Goal: Contribute content: Add original content to the website for others to see

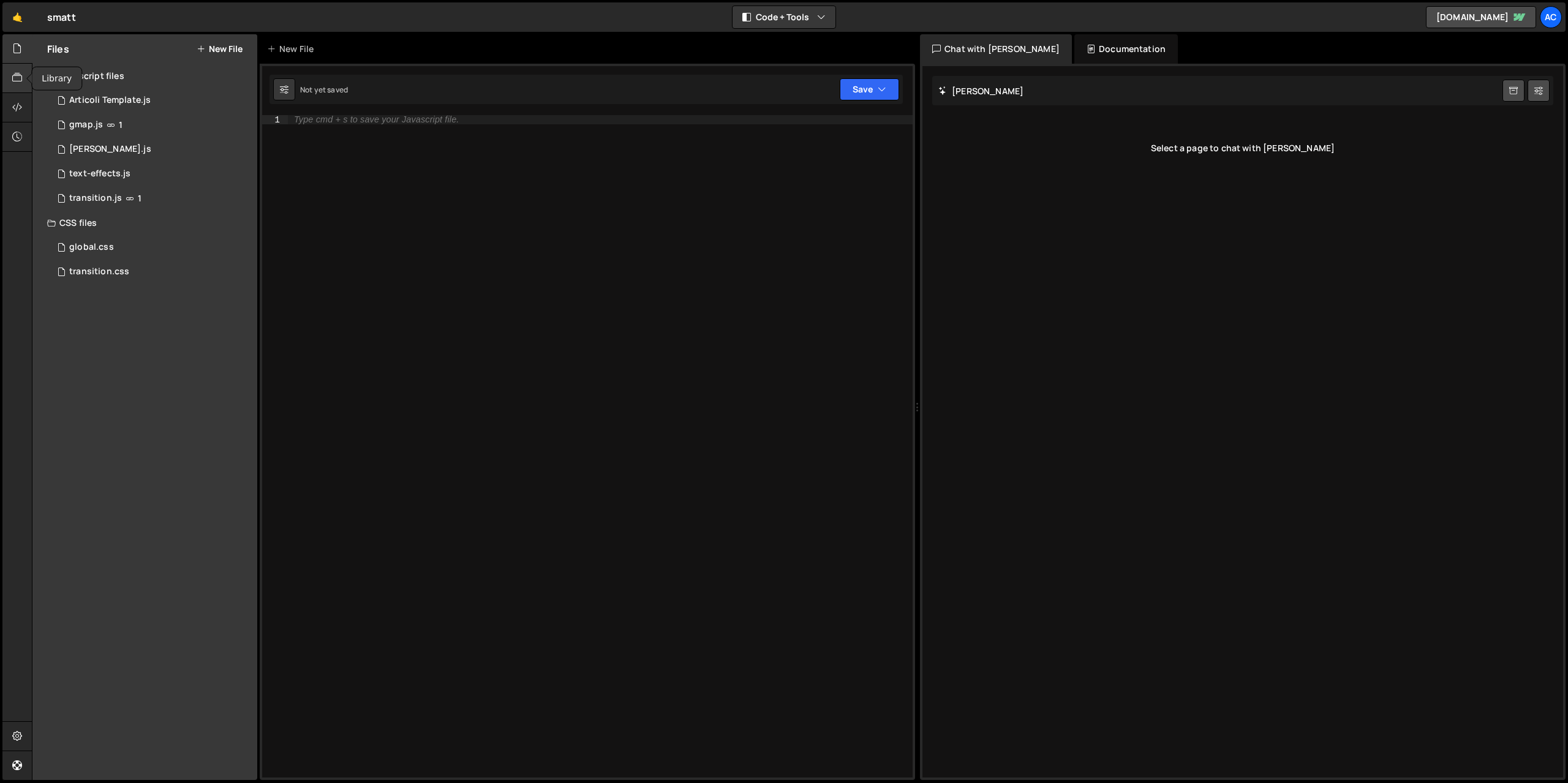
click at [14, 80] on icon at bounding box center [17, 77] width 10 height 13
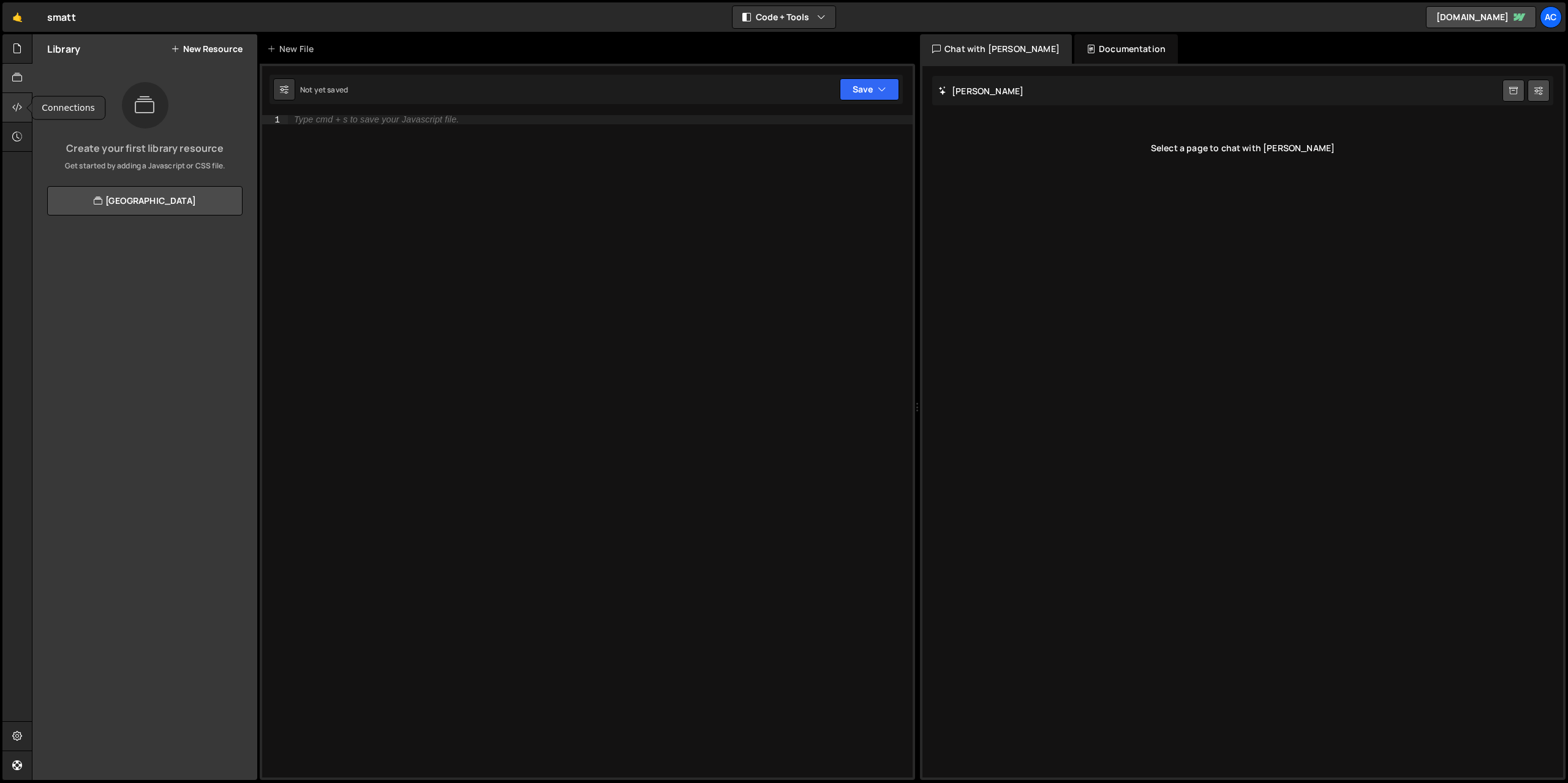
click at [21, 107] on icon at bounding box center [17, 107] width 10 height 13
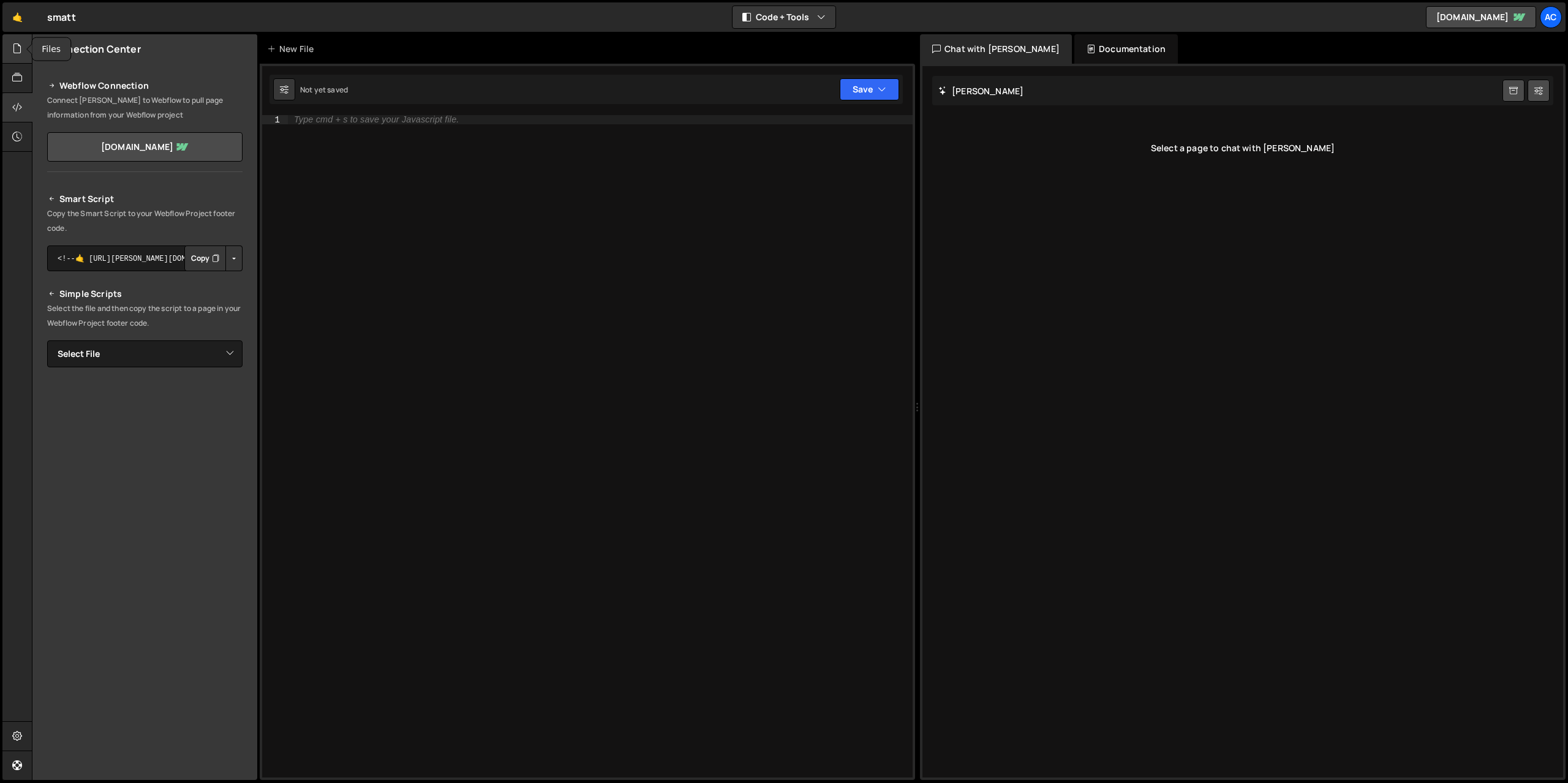
click at [14, 52] on icon at bounding box center [17, 48] width 10 height 13
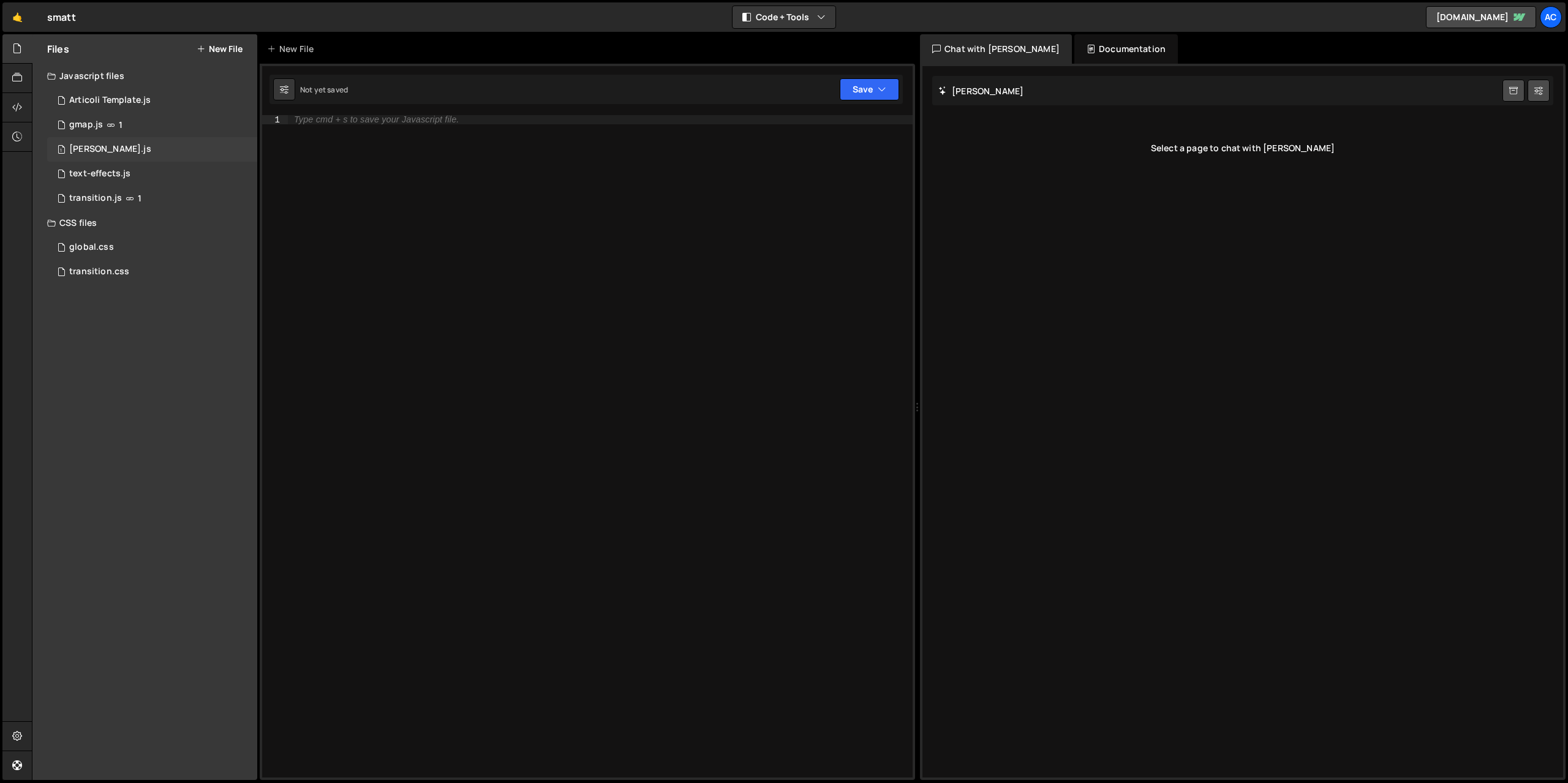
click at [98, 152] on div "[PERSON_NAME].js" at bounding box center [110, 149] width 82 height 11
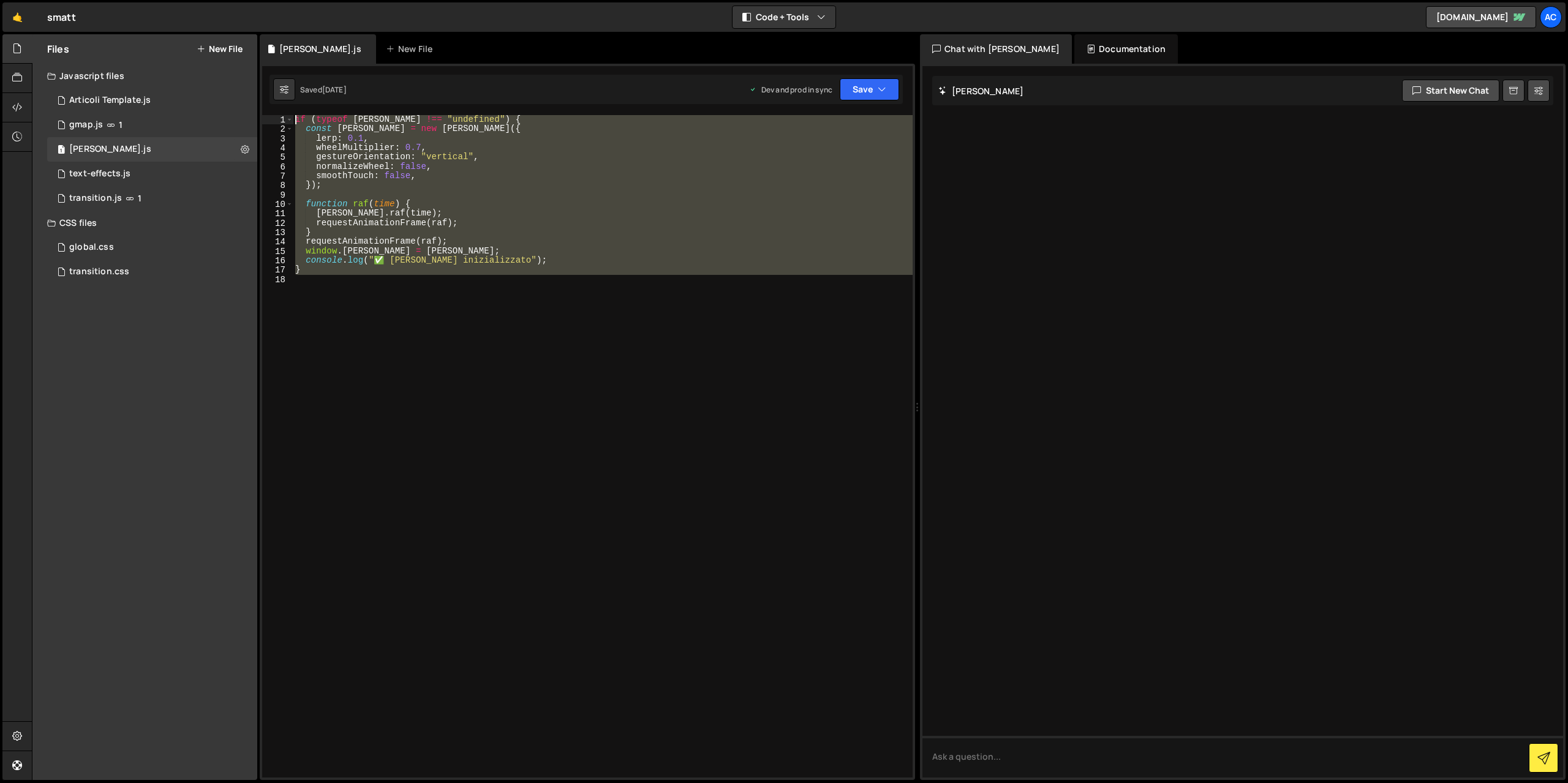
drag, startPoint x: 422, startPoint y: 296, endPoint x: 253, endPoint y: 99, distance: 259.6
click at [293, 115] on div "if ( typeof [PERSON_NAME] !== "undefined" ) { const [PERSON_NAME] = new [PERSON…" at bounding box center [602, 446] width 620 height 662
click at [464, 263] on div "if ( typeof [PERSON_NAME] !== "undefined" ) { const [PERSON_NAME] = new [PERSON…" at bounding box center [602, 446] width 620 height 662
type textarea "console.log("✅ [PERSON_NAME] inizializzato");"
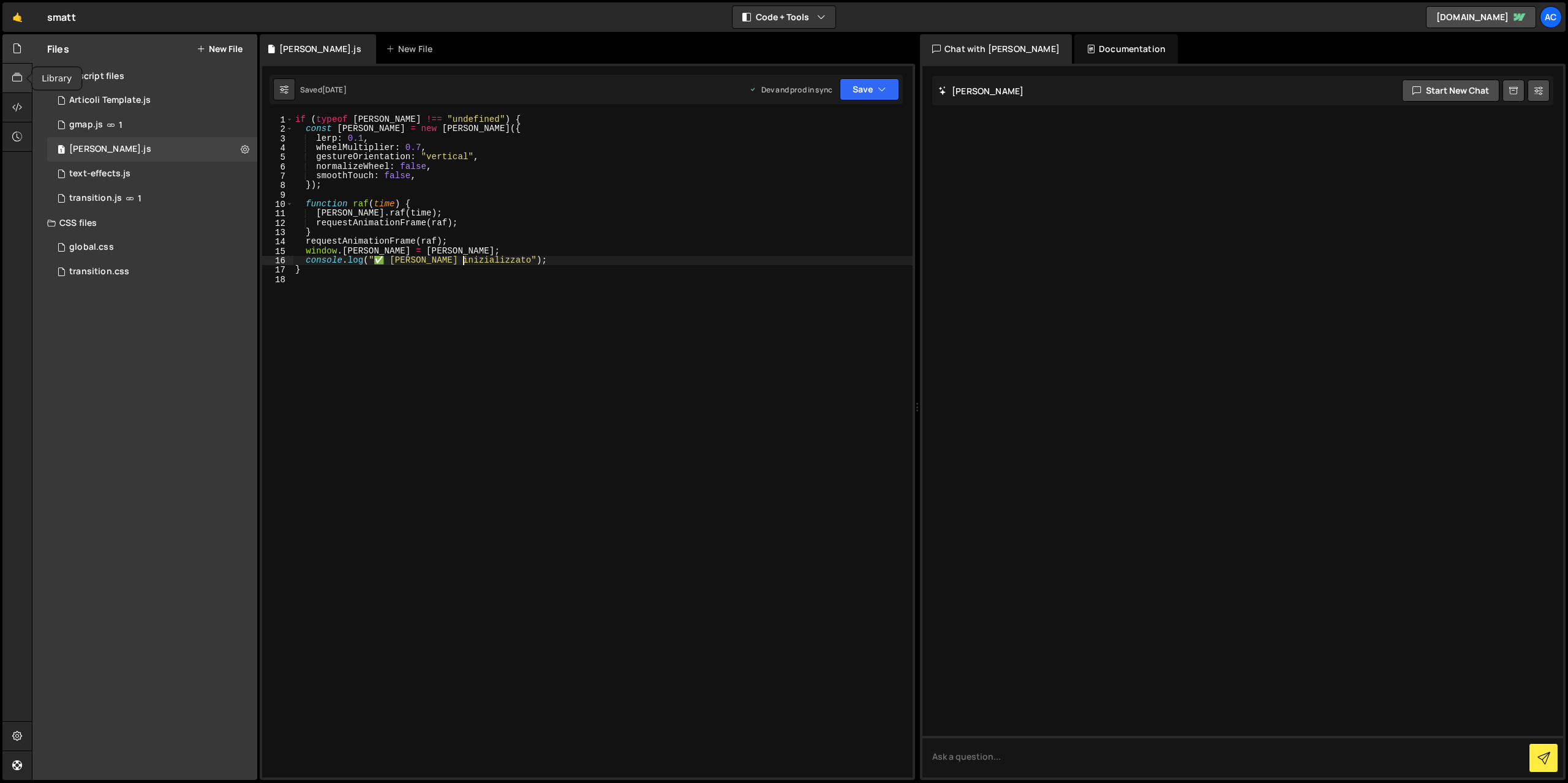
click at [20, 76] on icon at bounding box center [17, 77] width 10 height 13
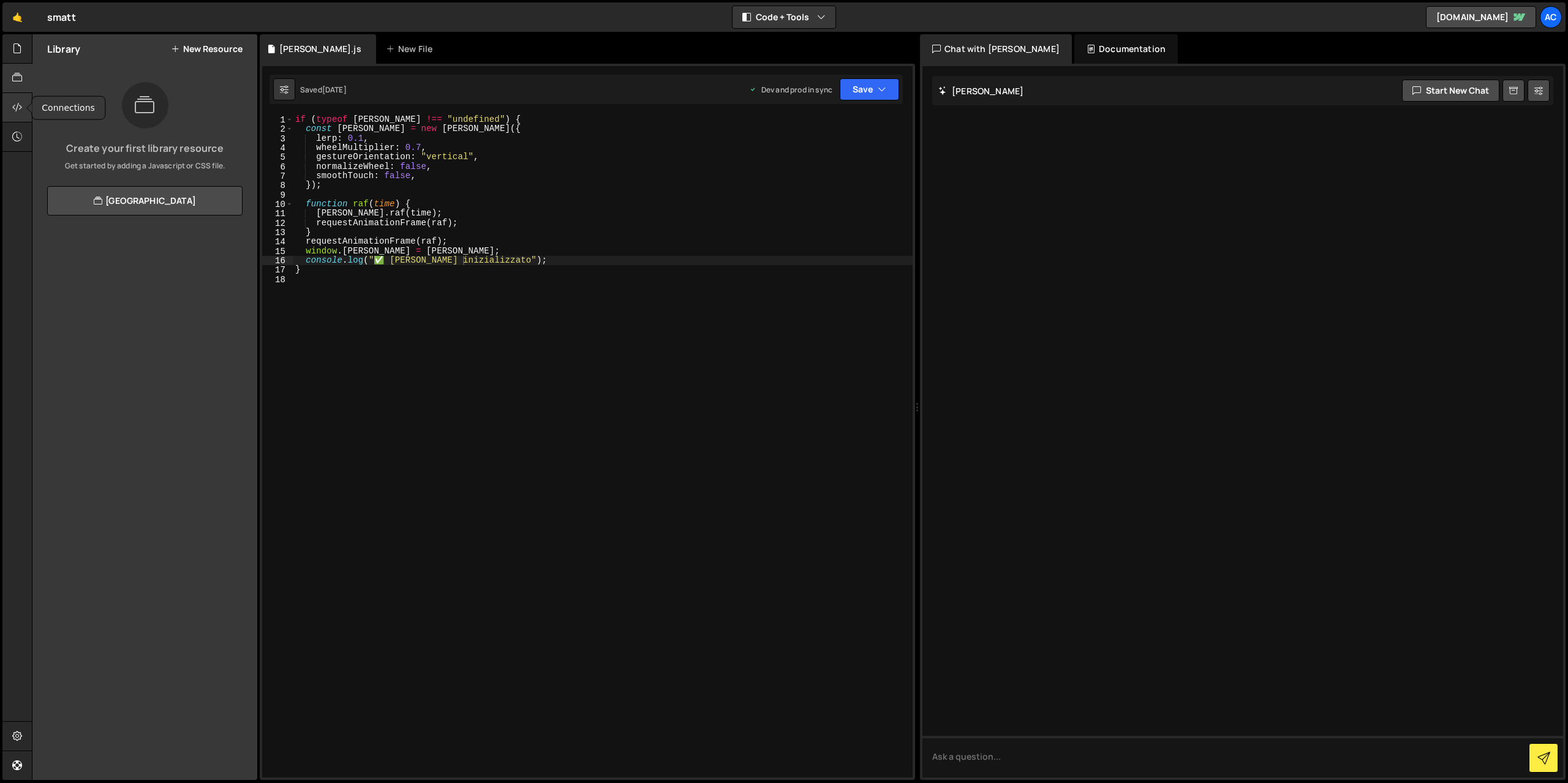
click at [10, 97] on div at bounding box center [17, 107] width 30 height 30
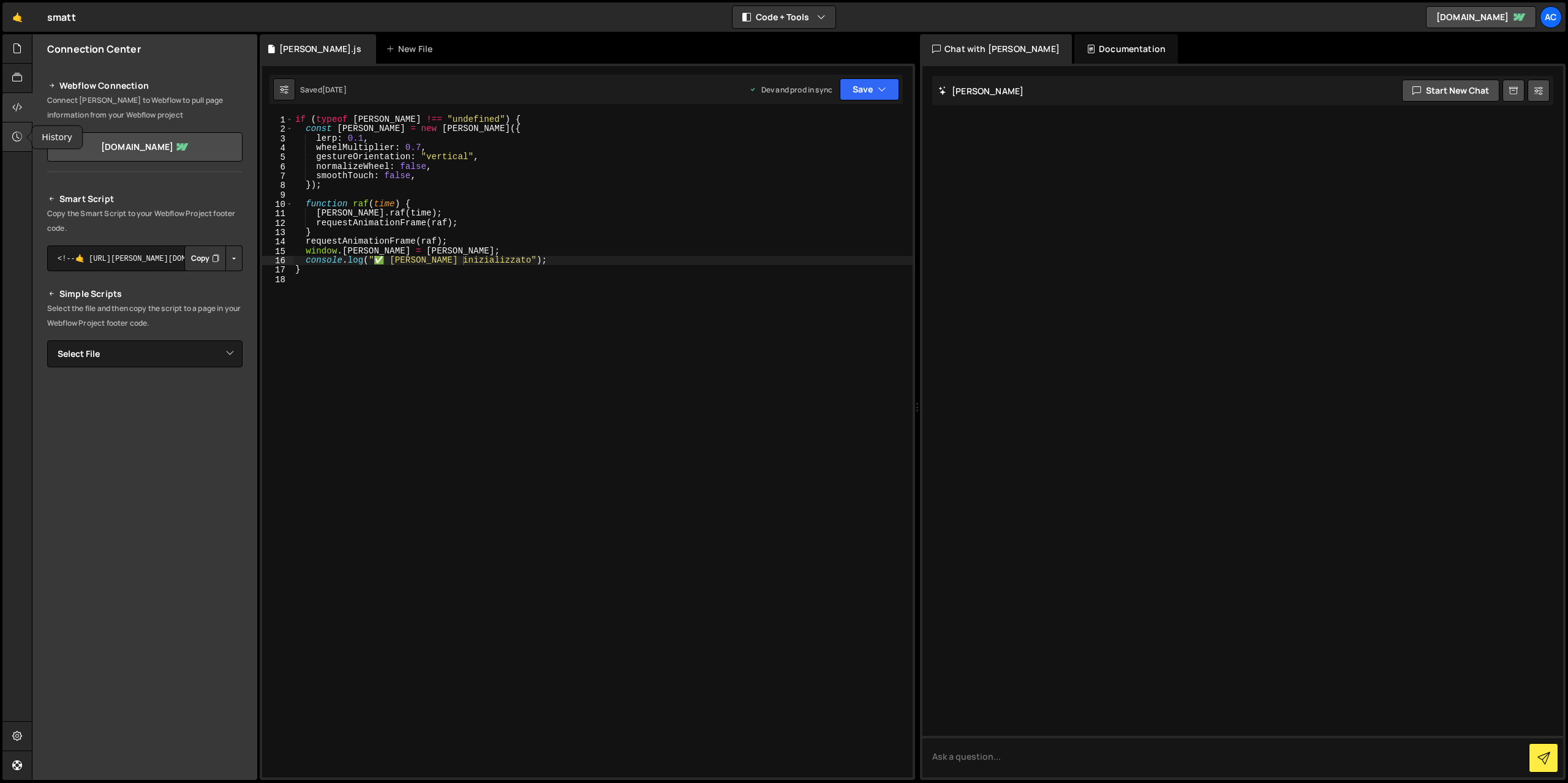
click at [23, 140] on div at bounding box center [17, 137] width 30 height 30
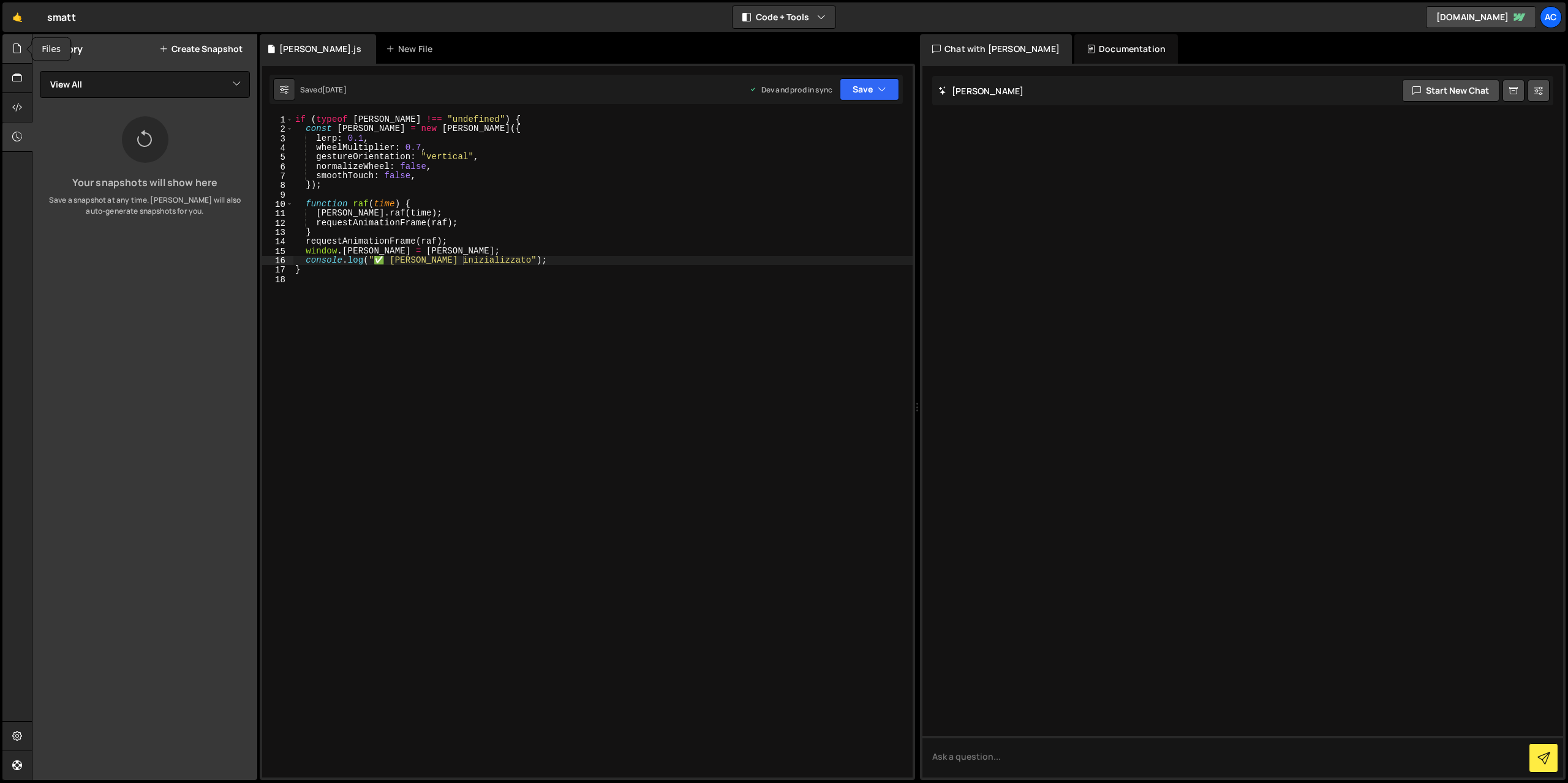
click at [15, 54] on icon at bounding box center [17, 48] width 10 height 13
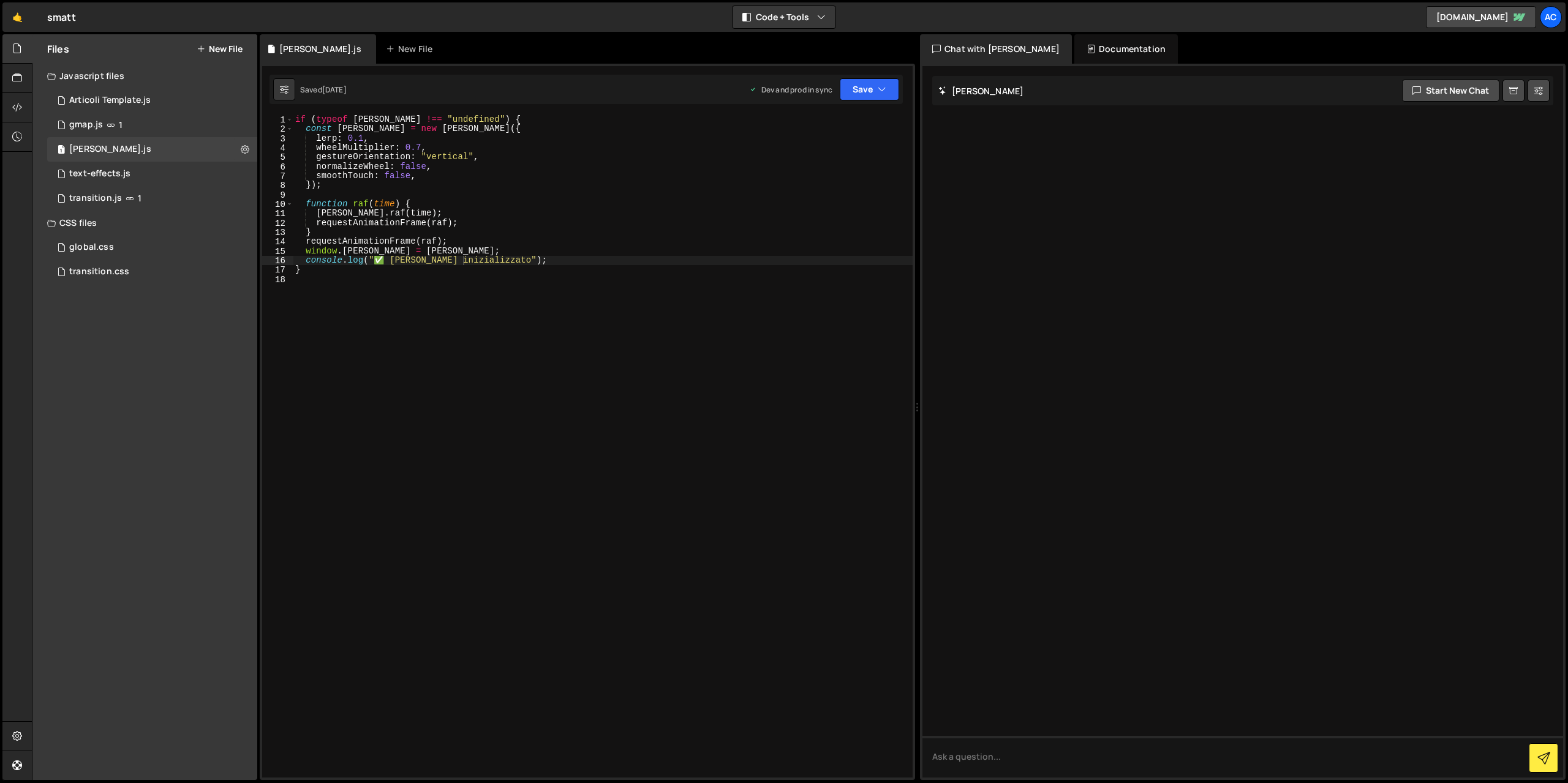
click at [1074, 51] on div "Documentation" at bounding box center [1126, 49] width 104 height 30
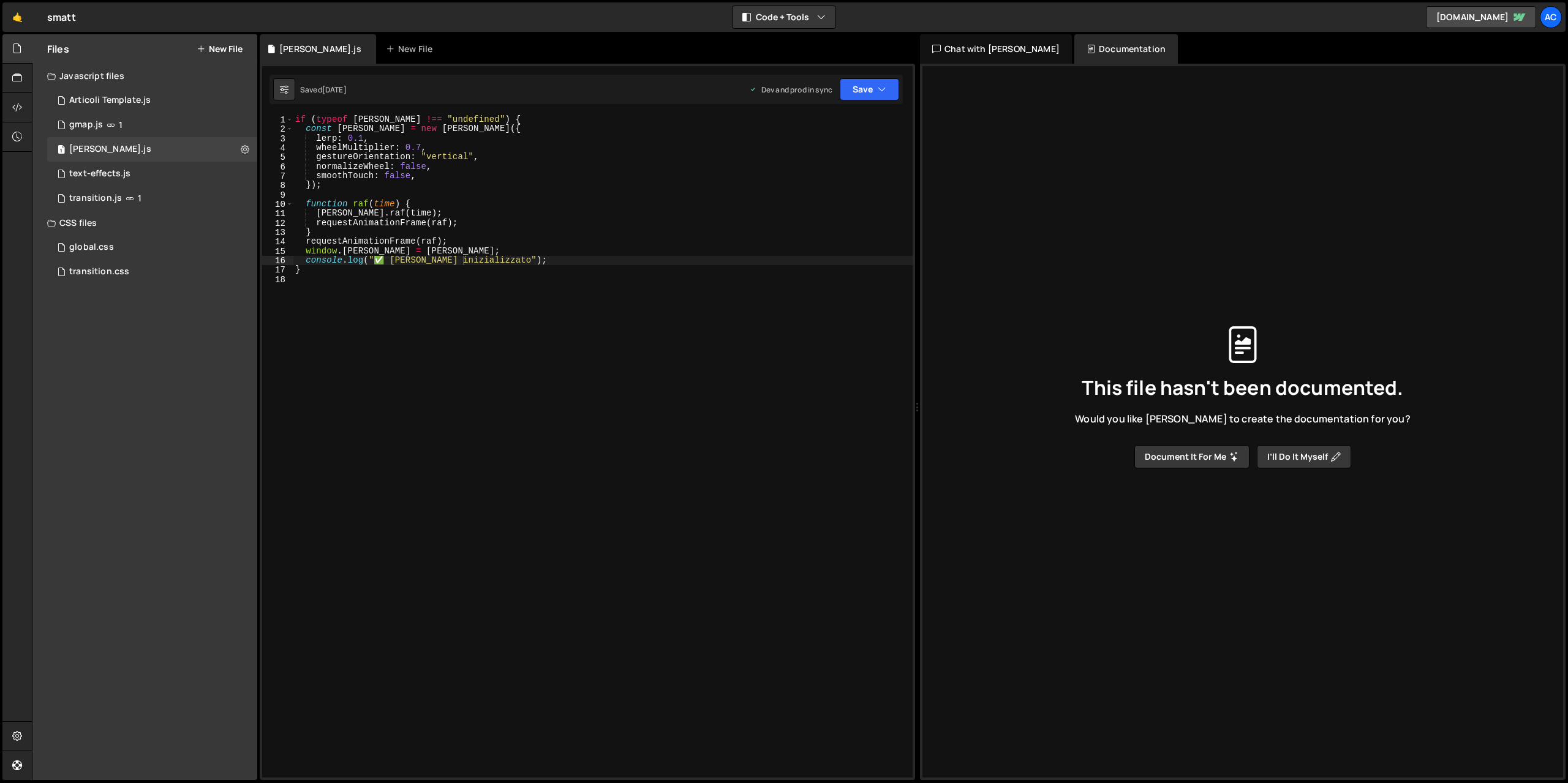
click at [1200, 461] on button "Document it for me" at bounding box center [1192, 456] width 115 height 23
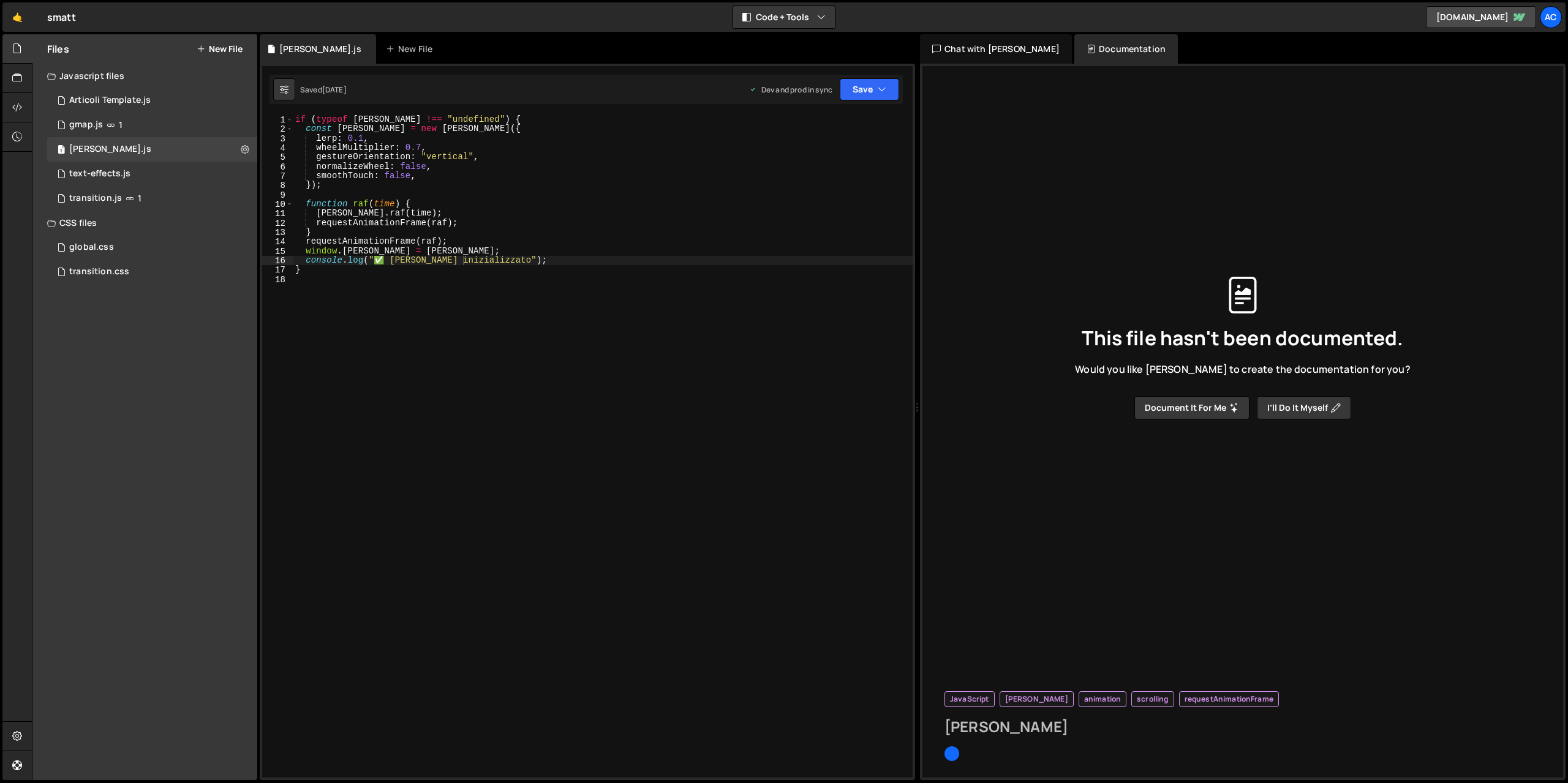
type input "[PERSON_NAME]"
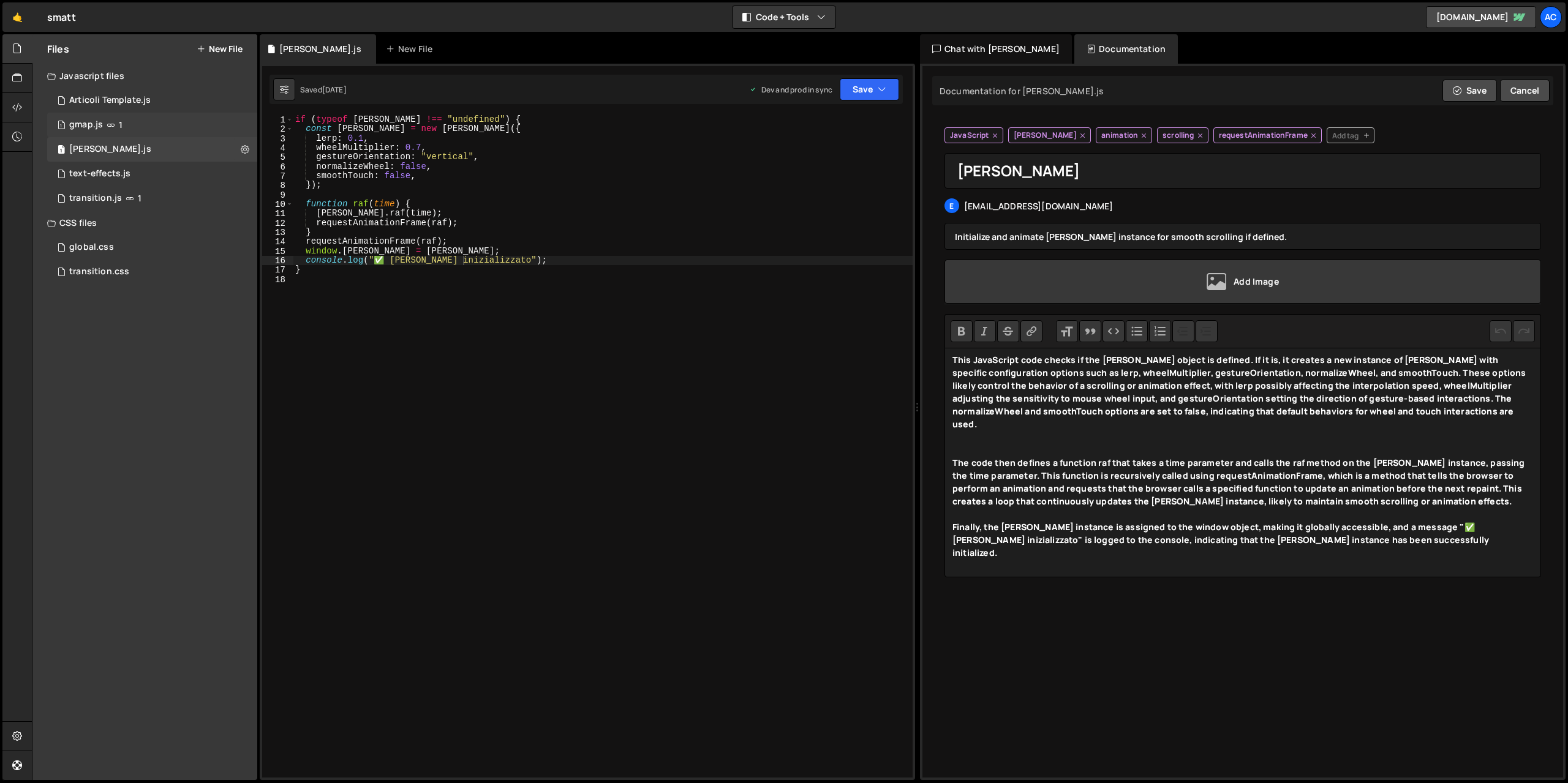
click at [144, 126] on div "1 gmap.js 1" at bounding box center [152, 124] width 210 height 25
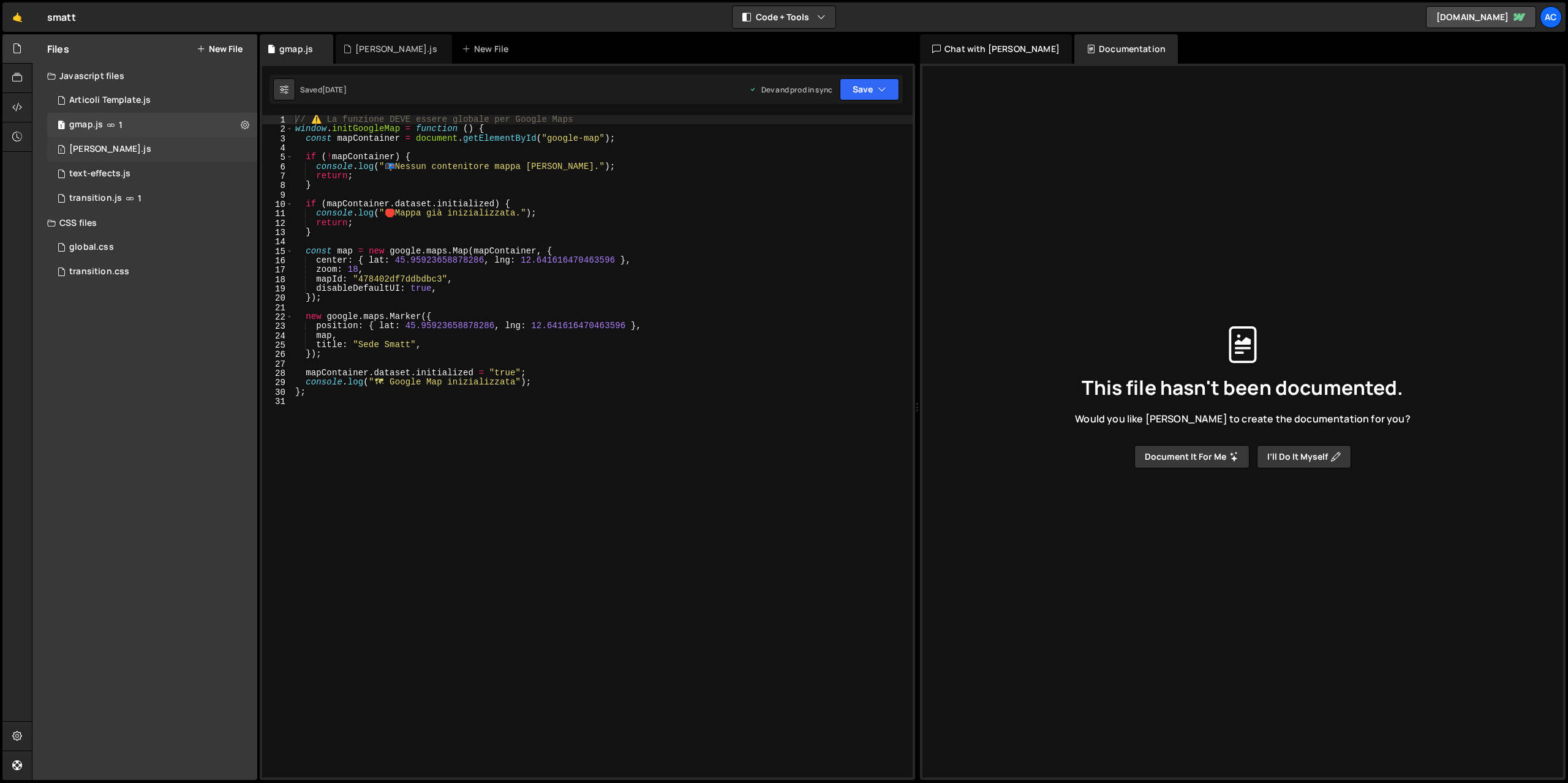
click at [230, 154] on div "1 [PERSON_NAME].js 0" at bounding box center [152, 149] width 210 height 25
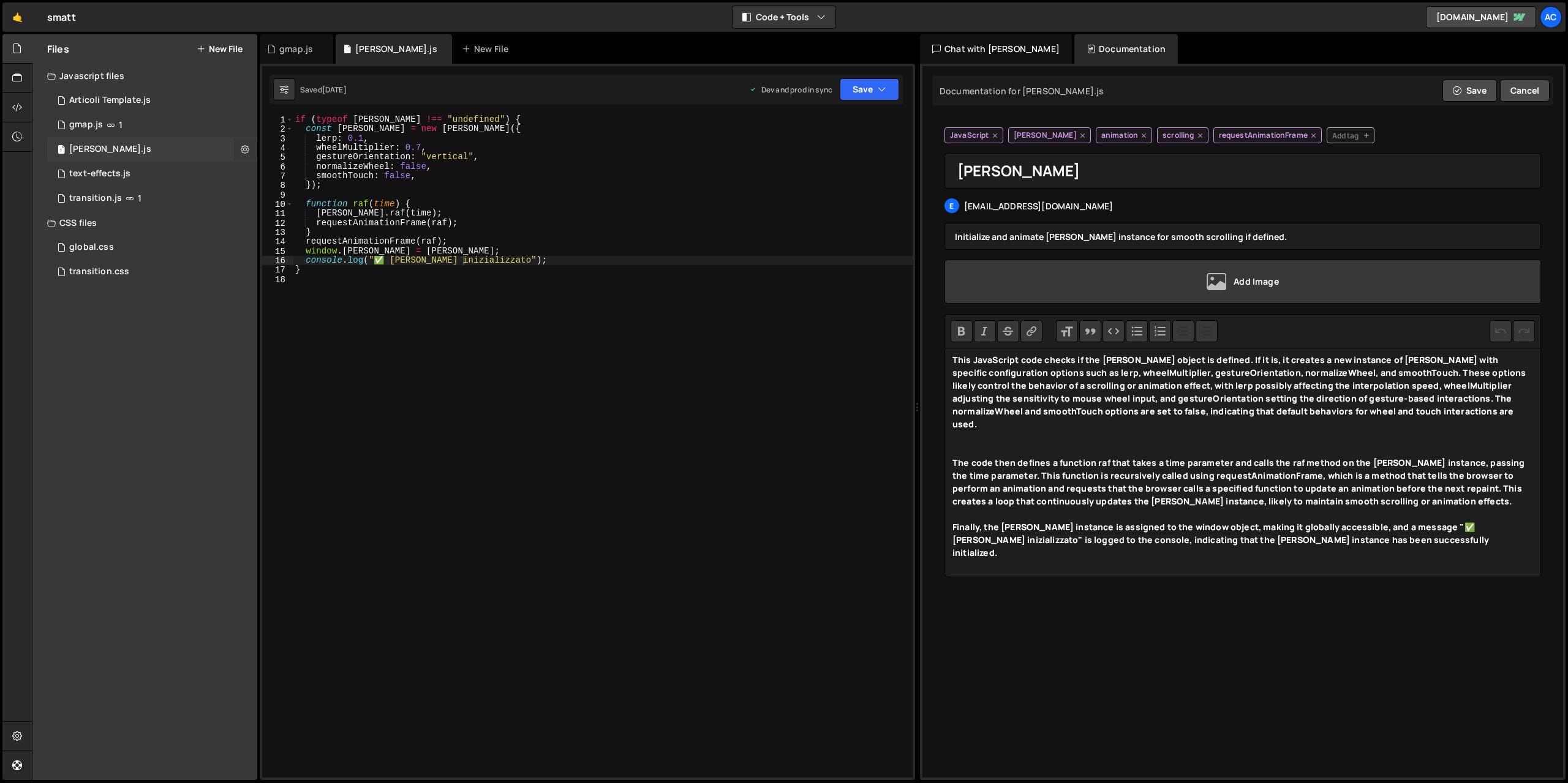
click at [246, 154] on icon at bounding box center [245, 149] width 9 height 11
type input "[PERSON_NAME]"
radio input "true"
checkbox input "true"
click at [325, 176] on button "Edit File Settings" at bounding box center [320, 175] width 120 height 25
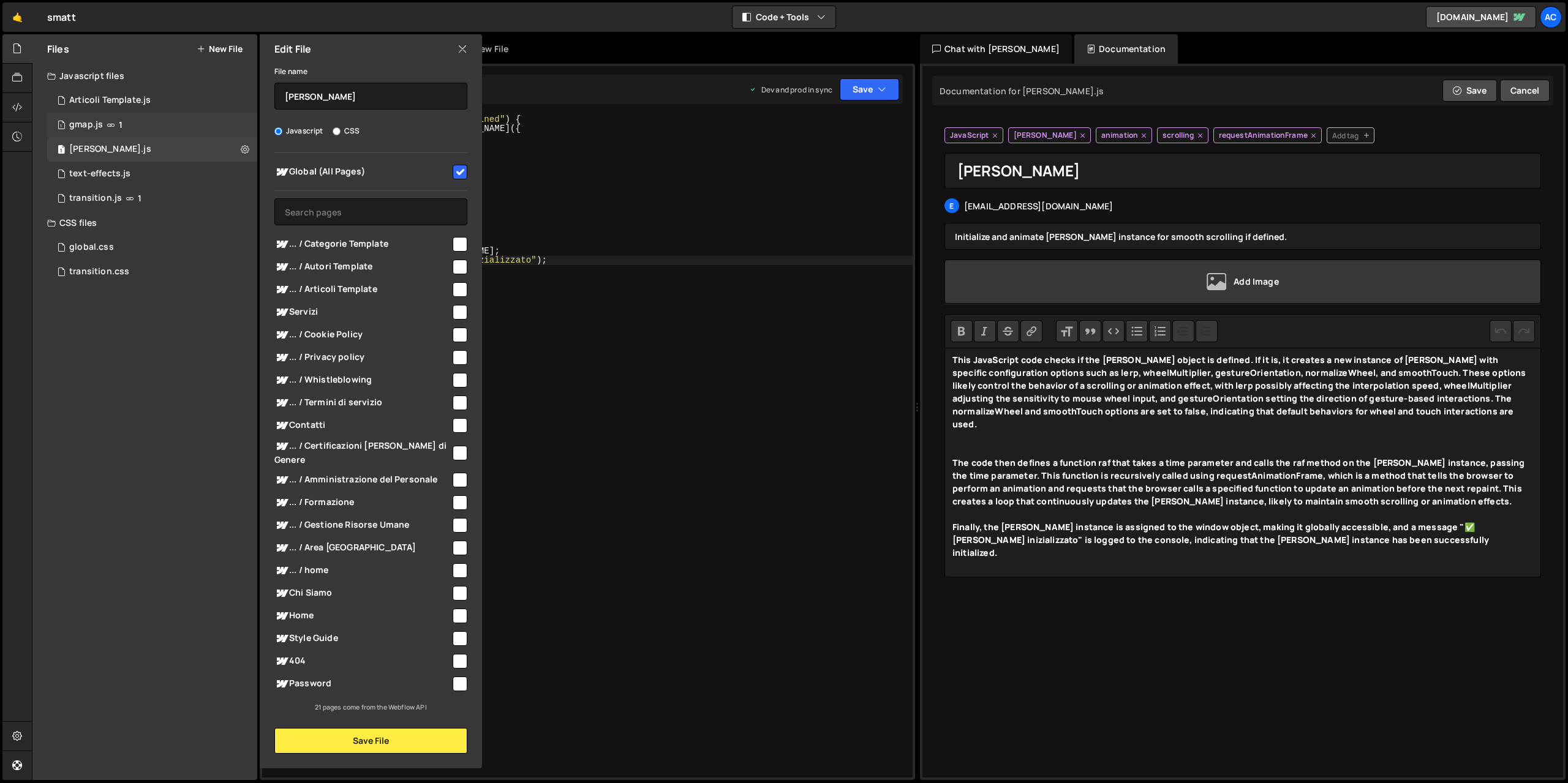
click at [157, 127] on div "1 gmap.js 1" at bounding box center [152, 124] width 210 height 25
checkbox input "false"
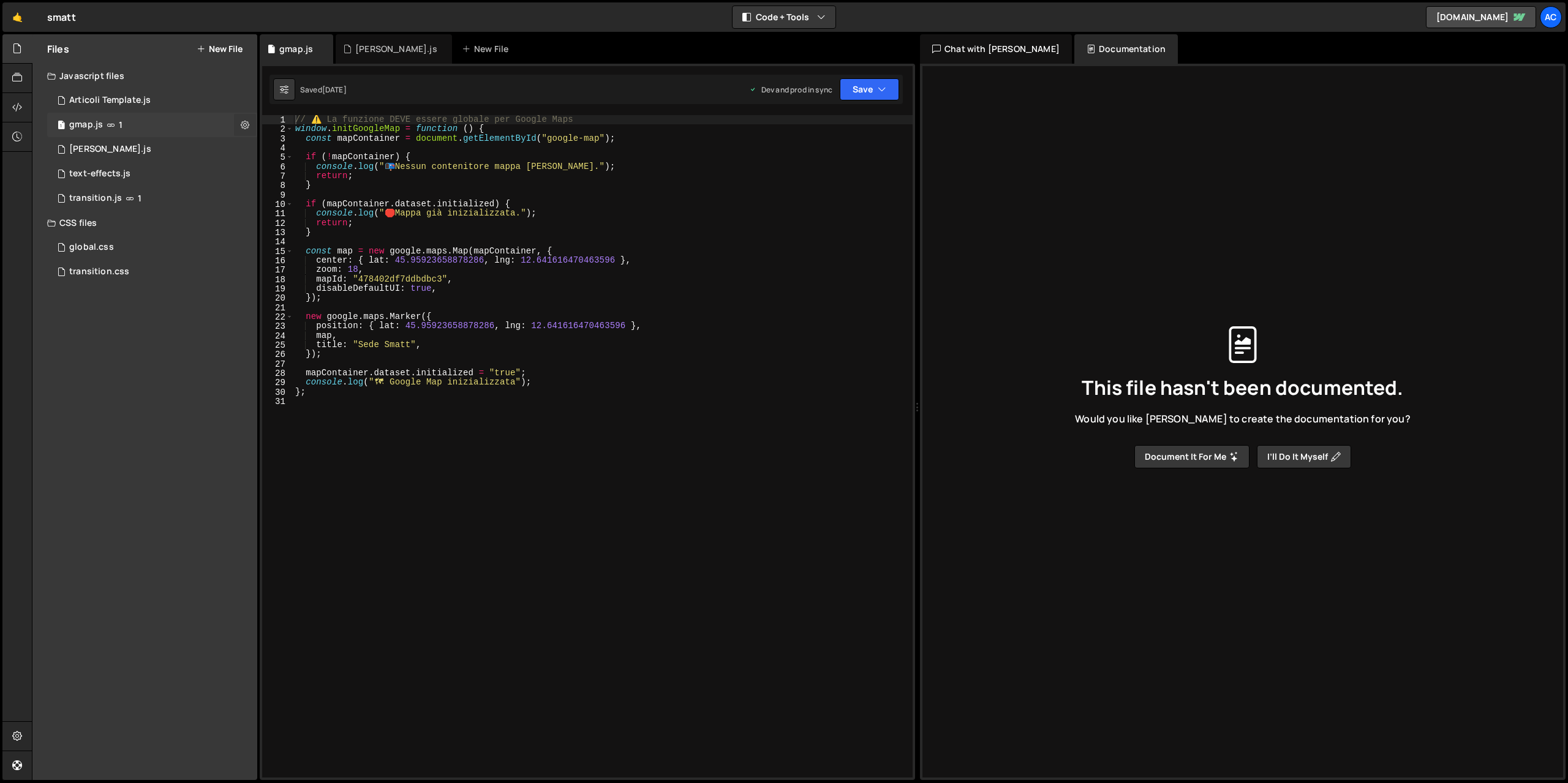
click at [240, 124] on button at bounding box center [245, 124] width 22 height 22
type input "gmap"
radio input "true"
checkbox input "true"
click at [349, 151] on button "Edit File Settings" at bounding box center [320, 150] width 120 height 25
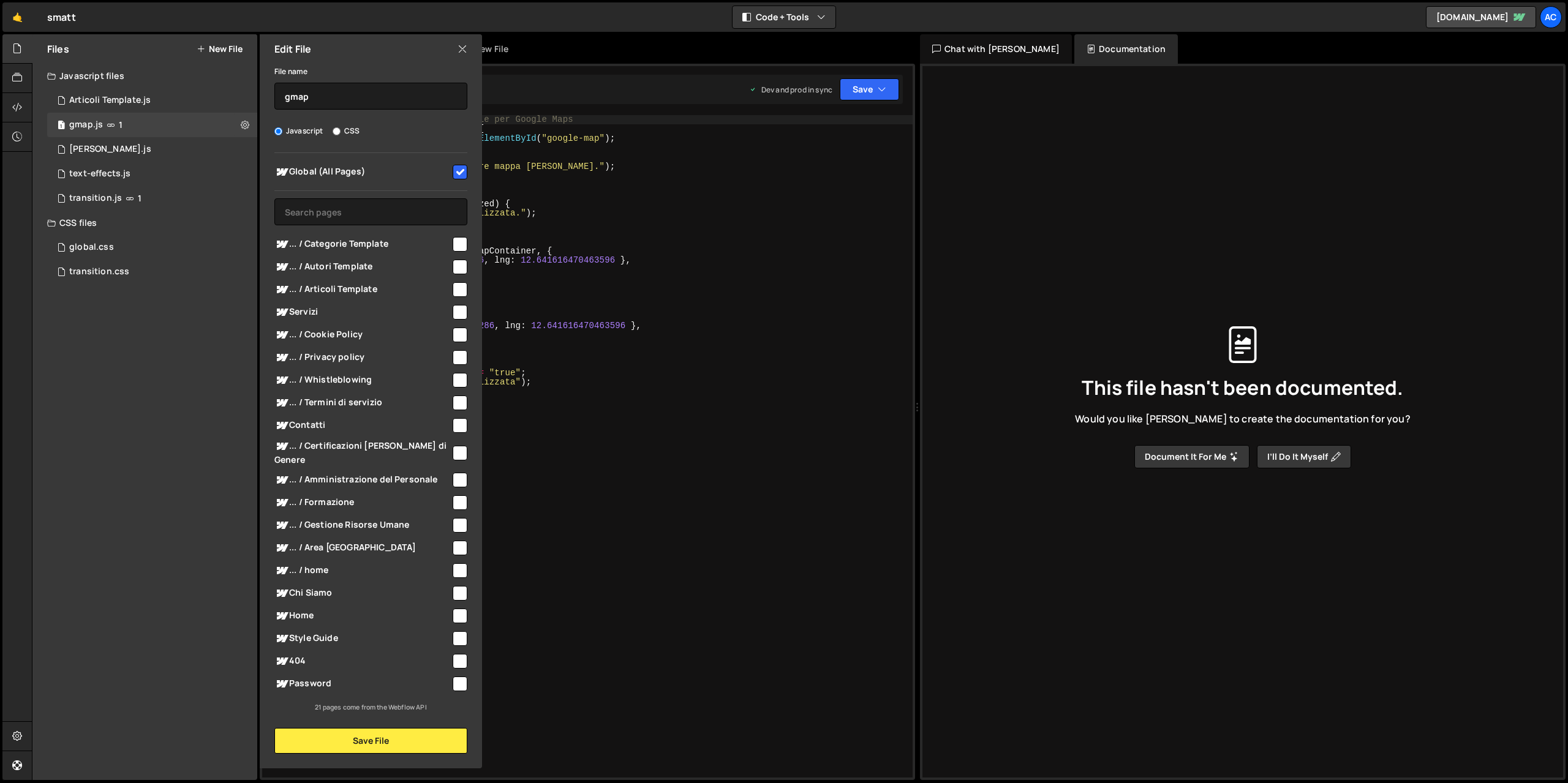
type textarea "}"
click at [743, 184] on div "// ⚠️ La funzione DEVE essere globale per Google Maps window . initGoogleMap = …" at bounding box center [602, 456] width 620 height 681
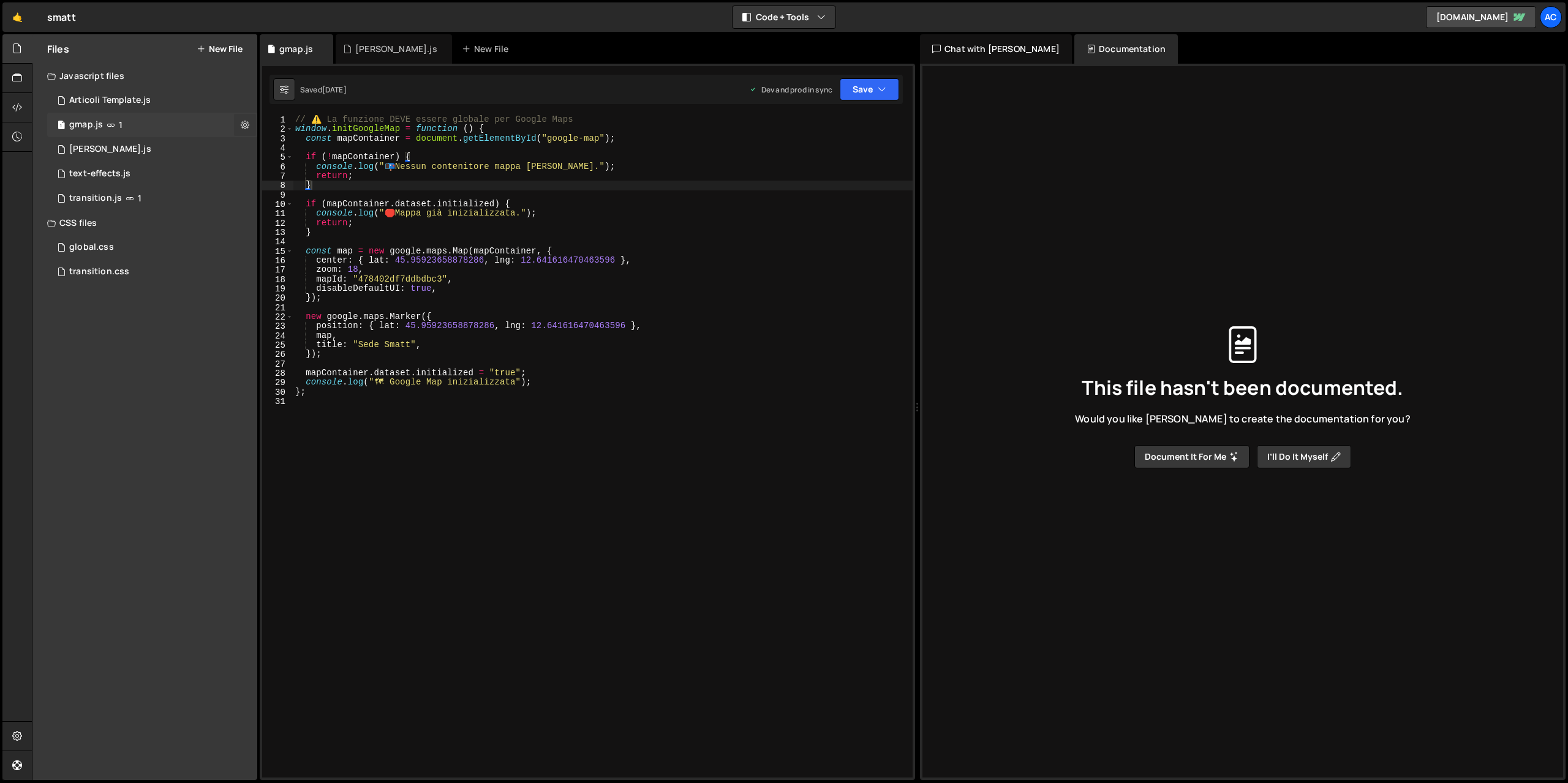
click at [248, 128] on icon at bounding box center [245, 124] width 9 height 11
click at [150, 127] on div "1 gmap.js 1" at bounding box center [152, 124] width 210 height 25
click at [246, 125] on icon at bounding box center [245, 124] width 9 height 11
click at [330, 152] on button "Edit File Settings" at bounding box center [320, 150] width 120 height 25
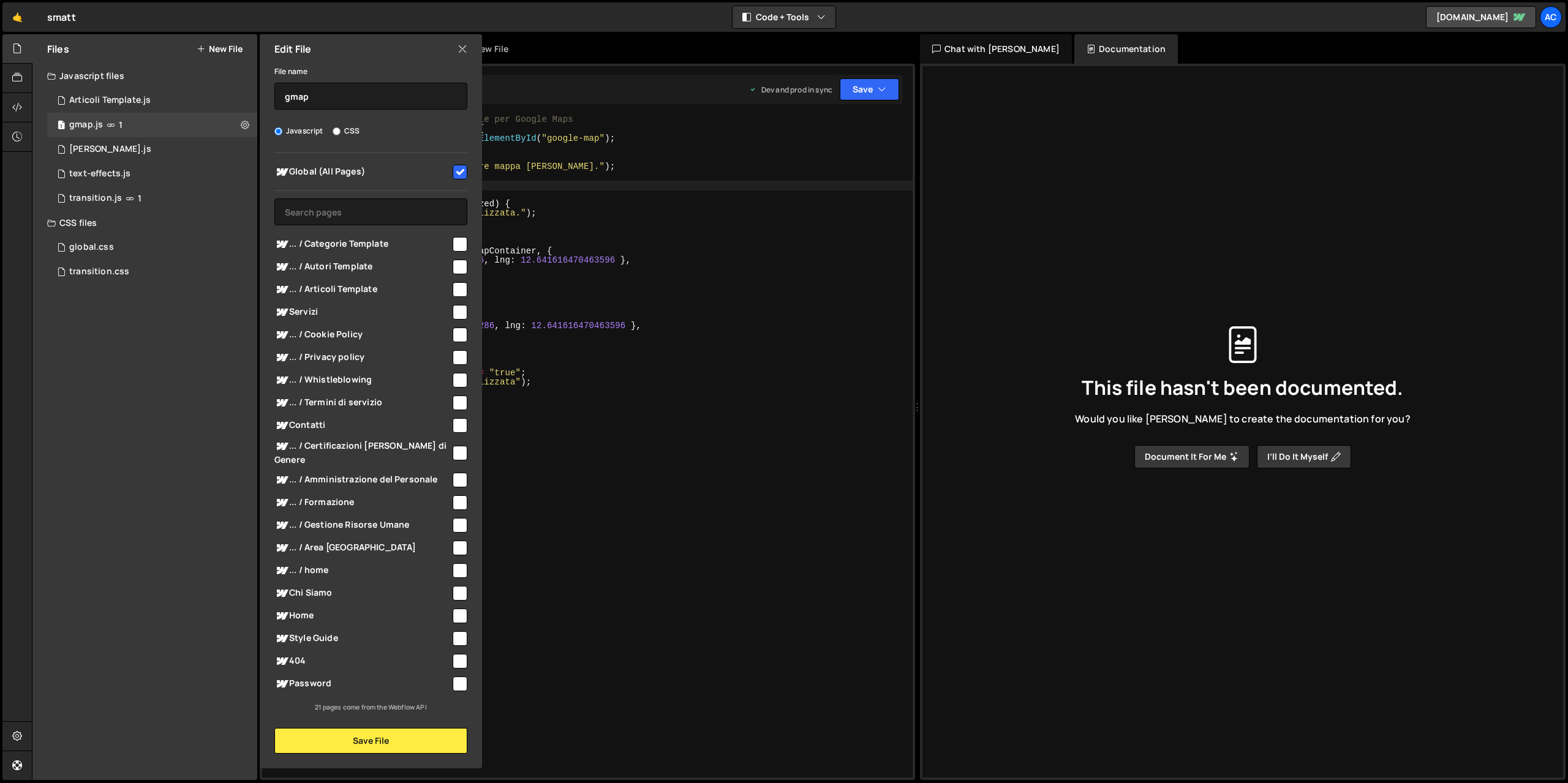
click at [461, 427] on input "checkbox" at bounding box center [459, 425] width 15 height 15
checkbox input "true"
click at [417, 728] on button "Save File" at bounding box center [370, 741] width 193 height 26
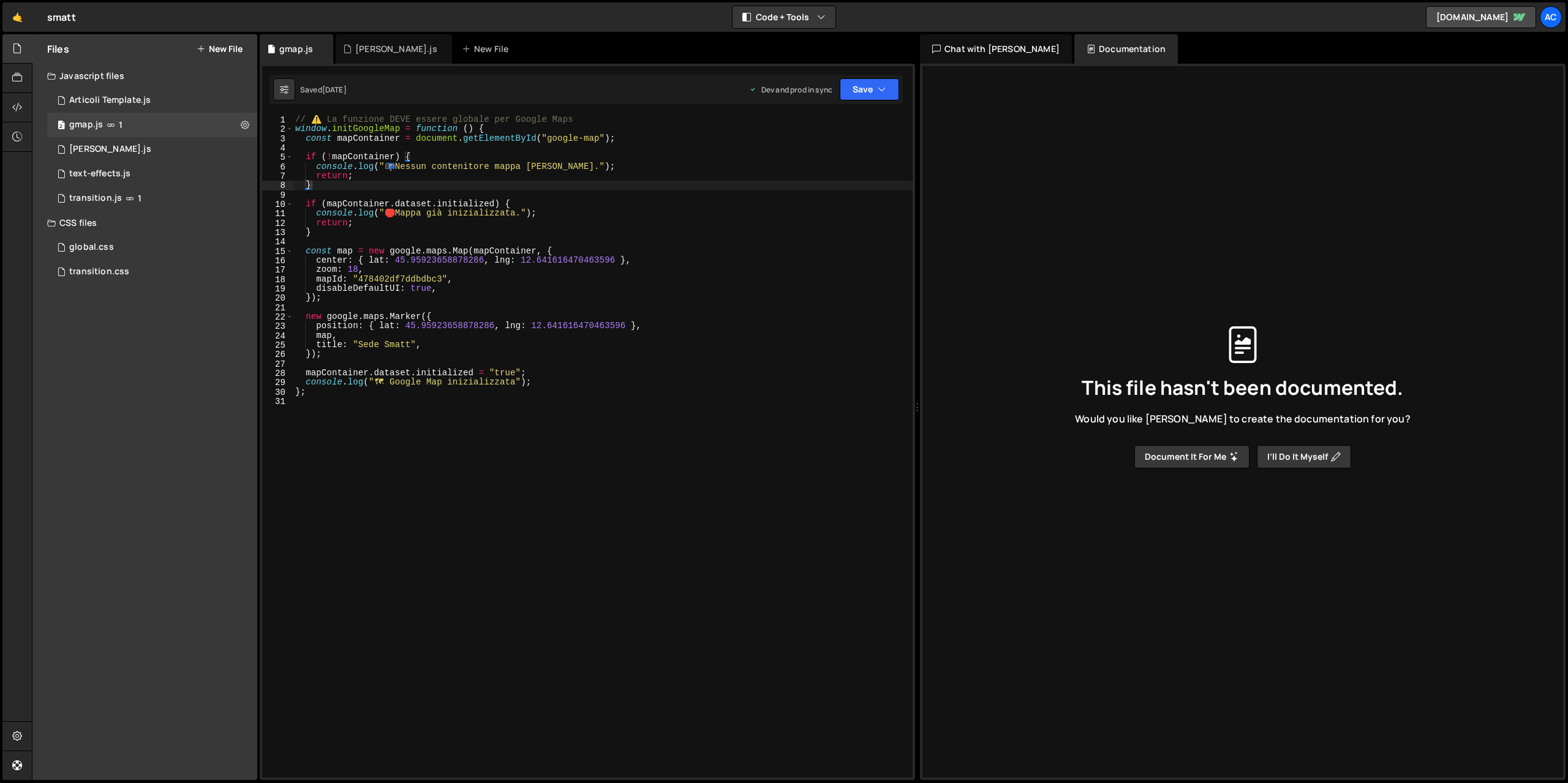
click at [439, 404] on div "// ⚠️ La funzione DEVE essere globale per Google Maps window . initGoogleMap = …" at bounding box center [602, 456] width 620 height 681
click at [135, 150] on div "1 [PERSON_NAME].js 0" at bounding box center [152, 149] width 210 height 25
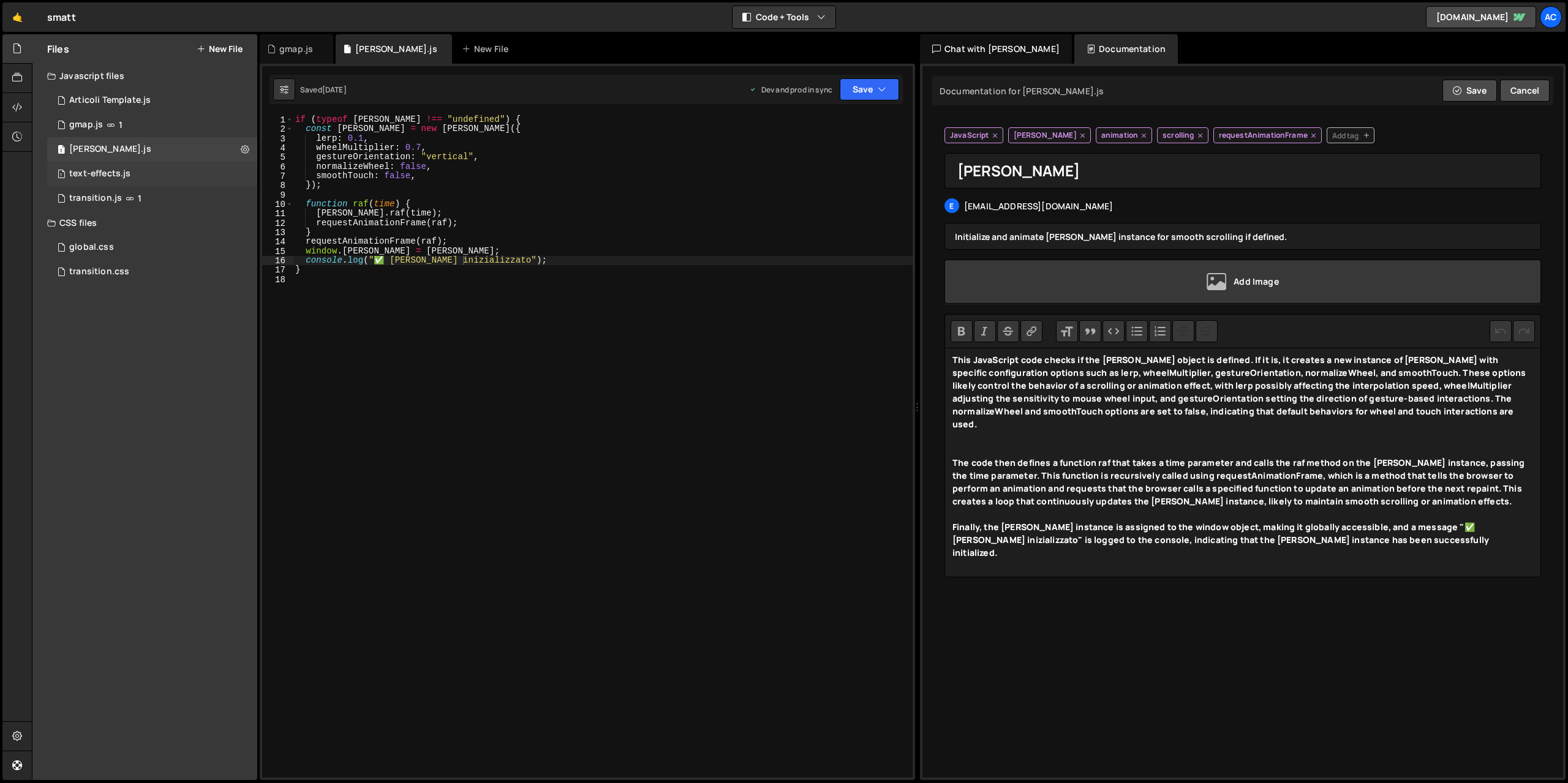
click at [185, 167] on div "1 text-effects.js 0" at bounding box center [152, 174] width 210 height 25
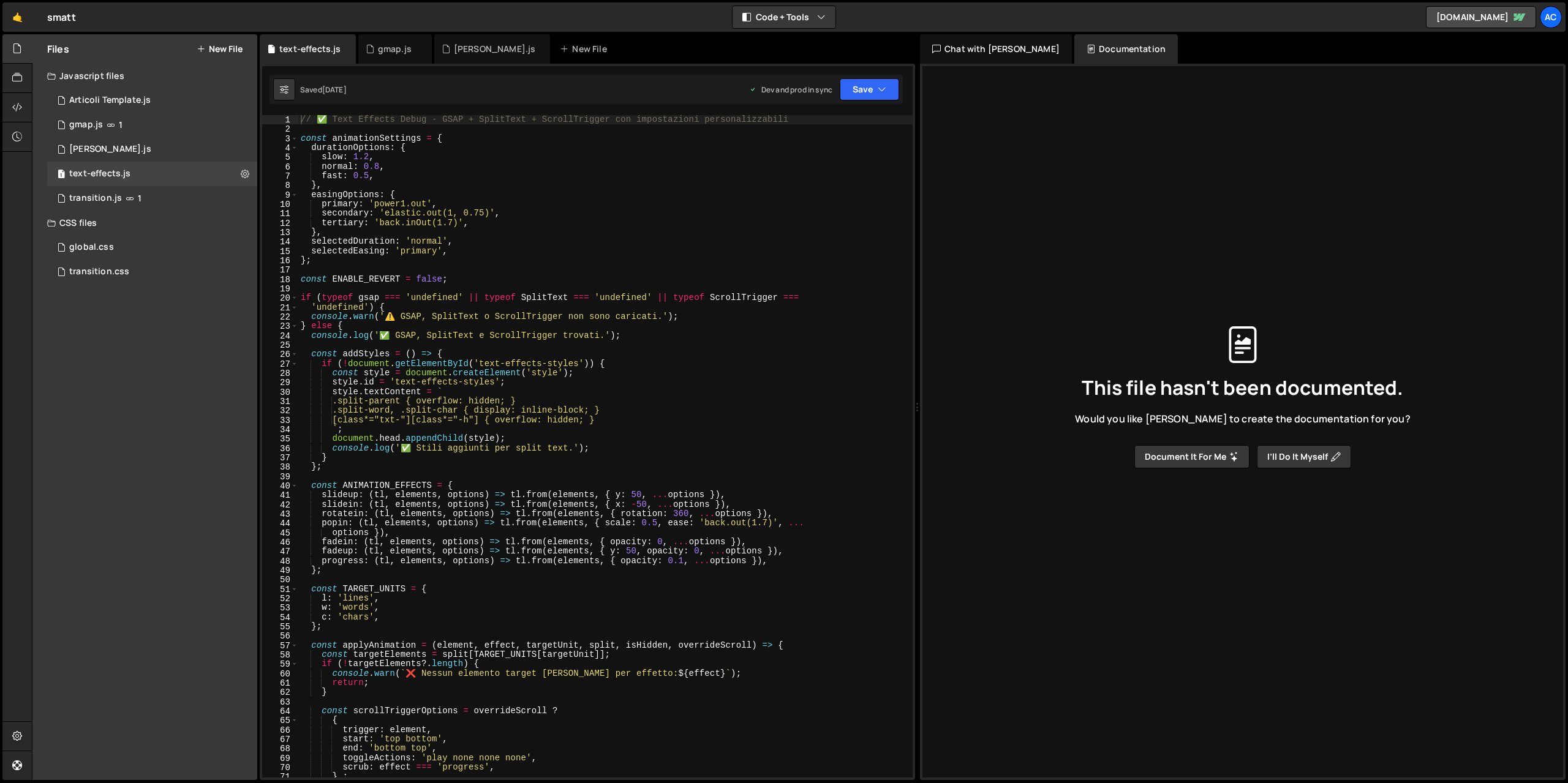
type textarea "console.log('✅ GSAP, SplitText e ScrollTrigger trovati.');"
drag, startPoint x: 772, startPoint y: 335, endPoint x: 791, endPoint y: 572, distance: 237.8
click at [827, 16] on button "Code + Tools" at bounding box center [784, 17] width 103 height 22
click at [962, 243] on div "This file hasn't been documented. Would you like [PERSON_NAME] to create the do…" at bounding box center [1243, 398] width 621 height 741
click at [1320, 462] on button "I’ll do it myself" at bounding box center [1303, 456] width 94 height 23
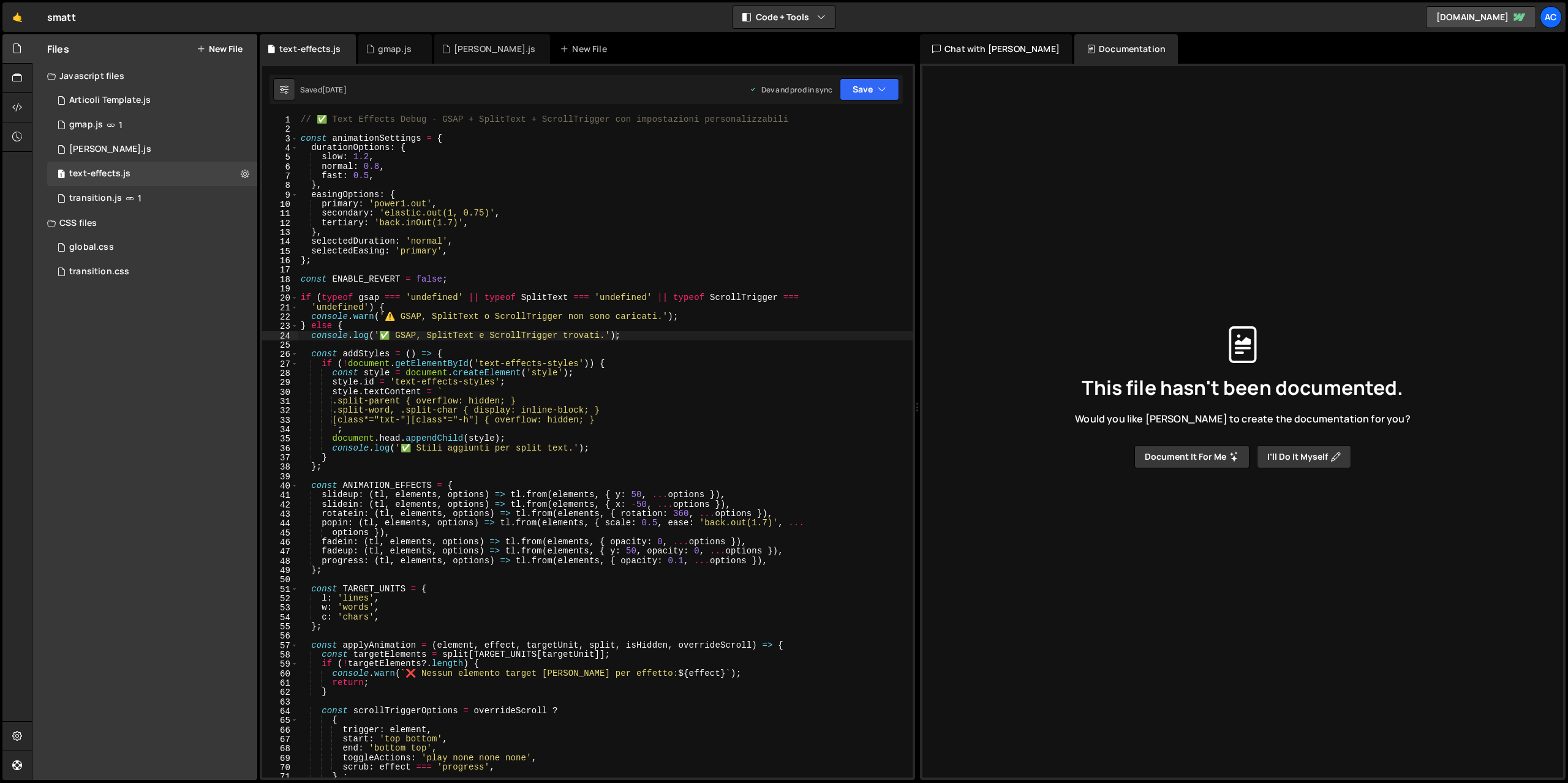
type input "text-effects"
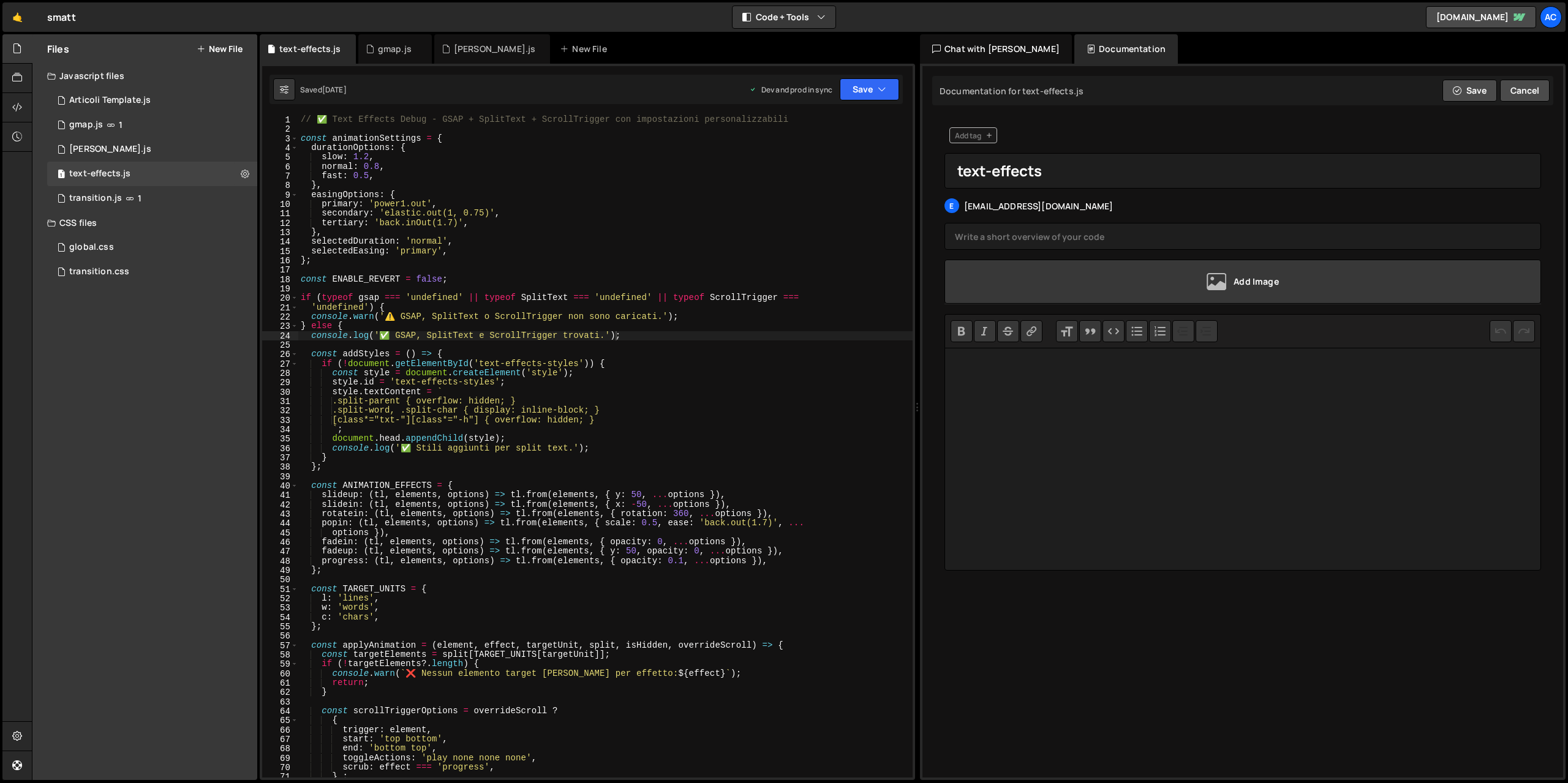
click at [976, 53] on div "Chat with [PERSON_NAME]" at bounding box center [995, 49] width 152 height 30
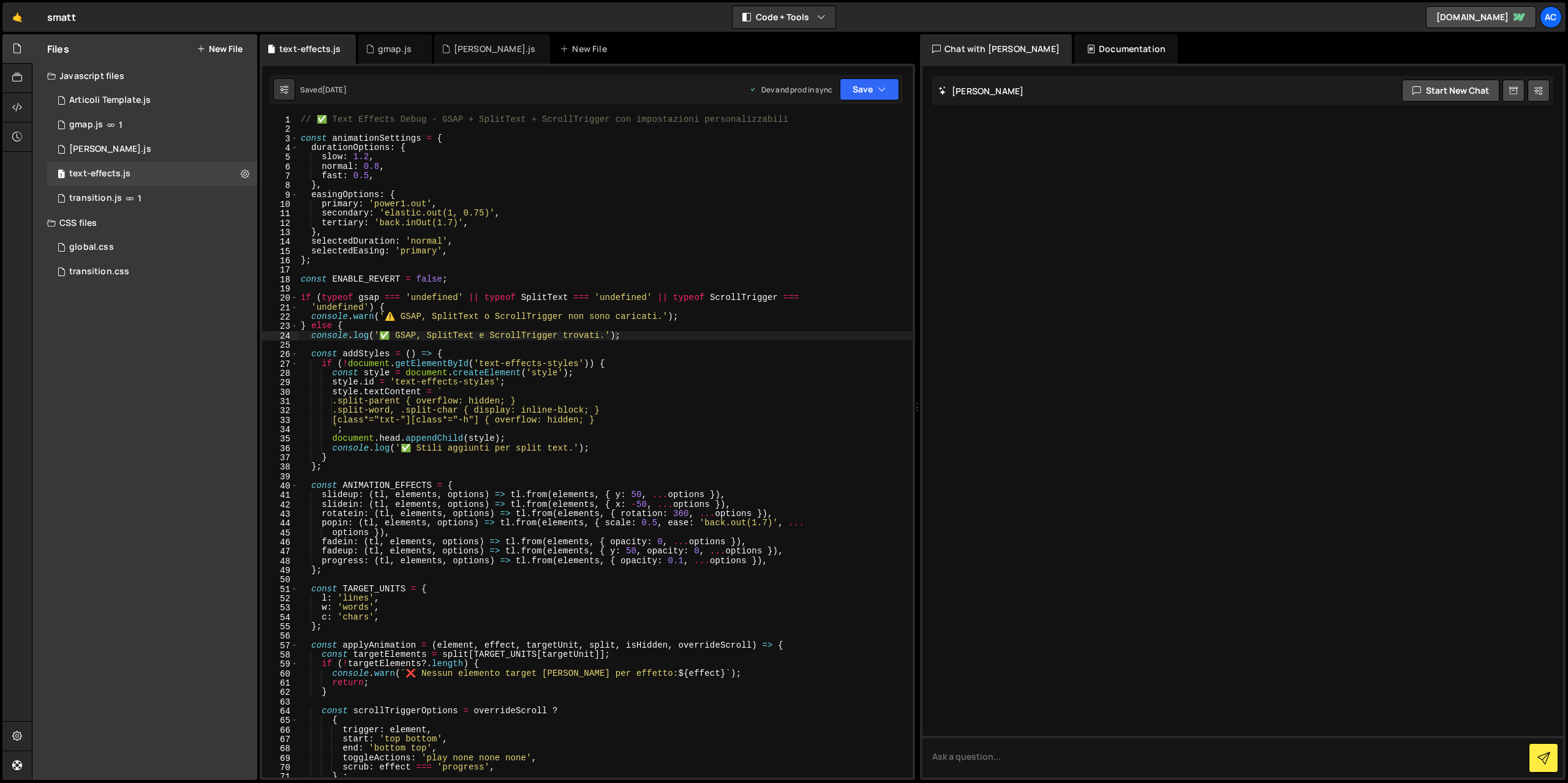
click at [1074, 52] on div "Documentation" at bounding box center [1126, 49] width 104 height 30
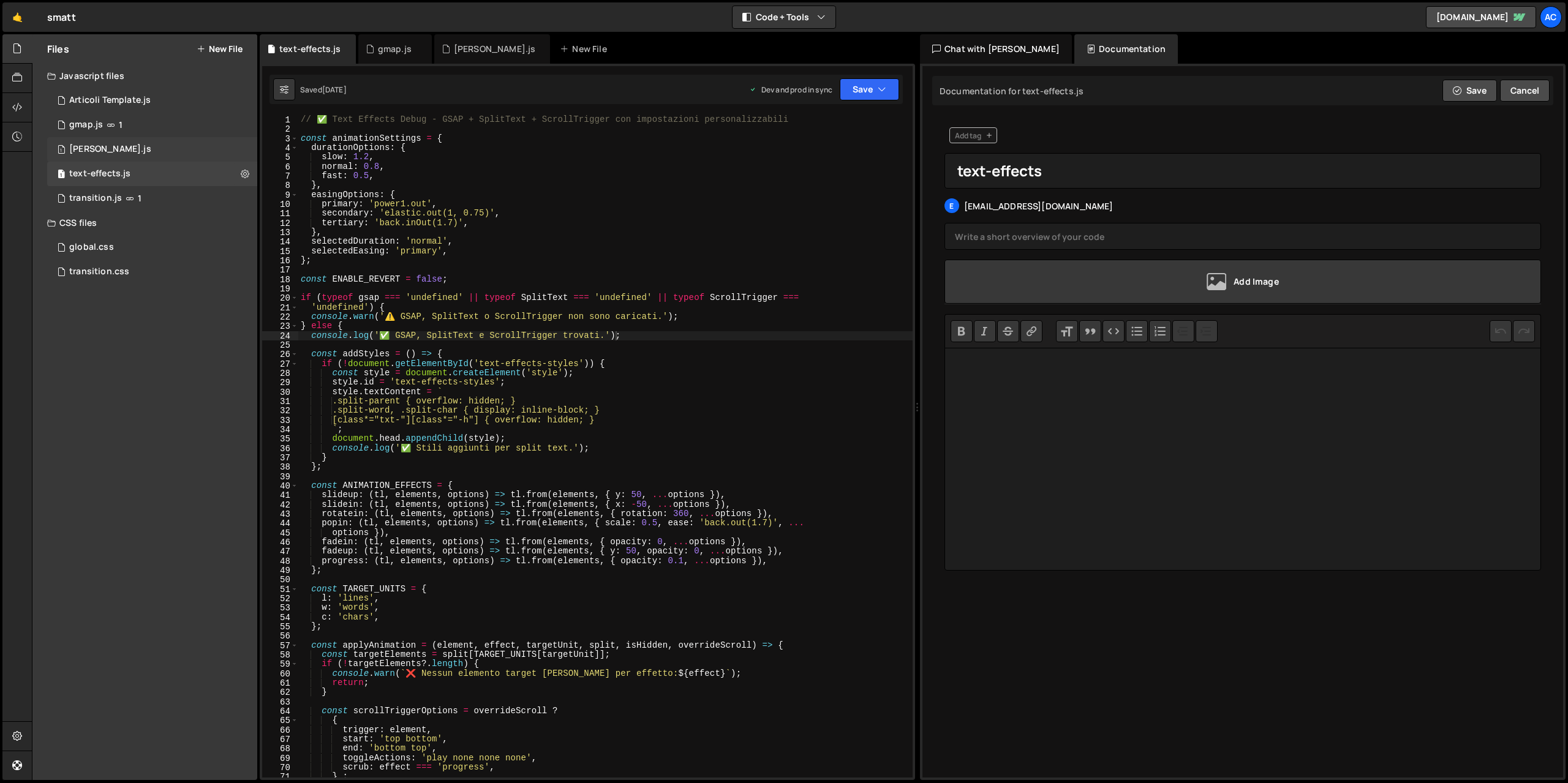
click at [102, 154] on div "1 [PERSON_NAME].js 0" at bounding box center [152, 149] width 210 height 25
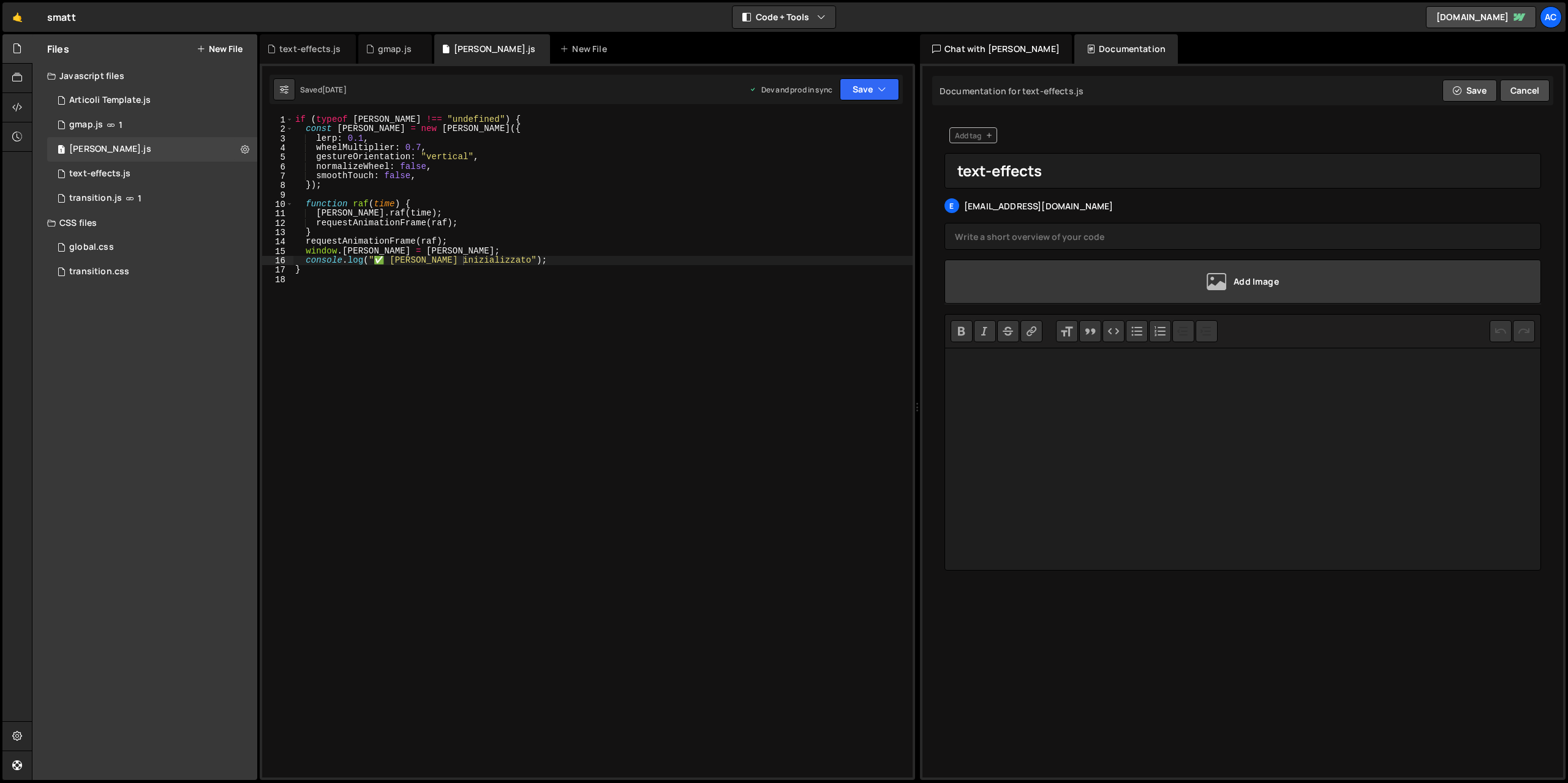
type input "[PERSON_NAME]"
type input "Initialize and animate [PERSON_NAME] instance for smooth scrolling if defined."
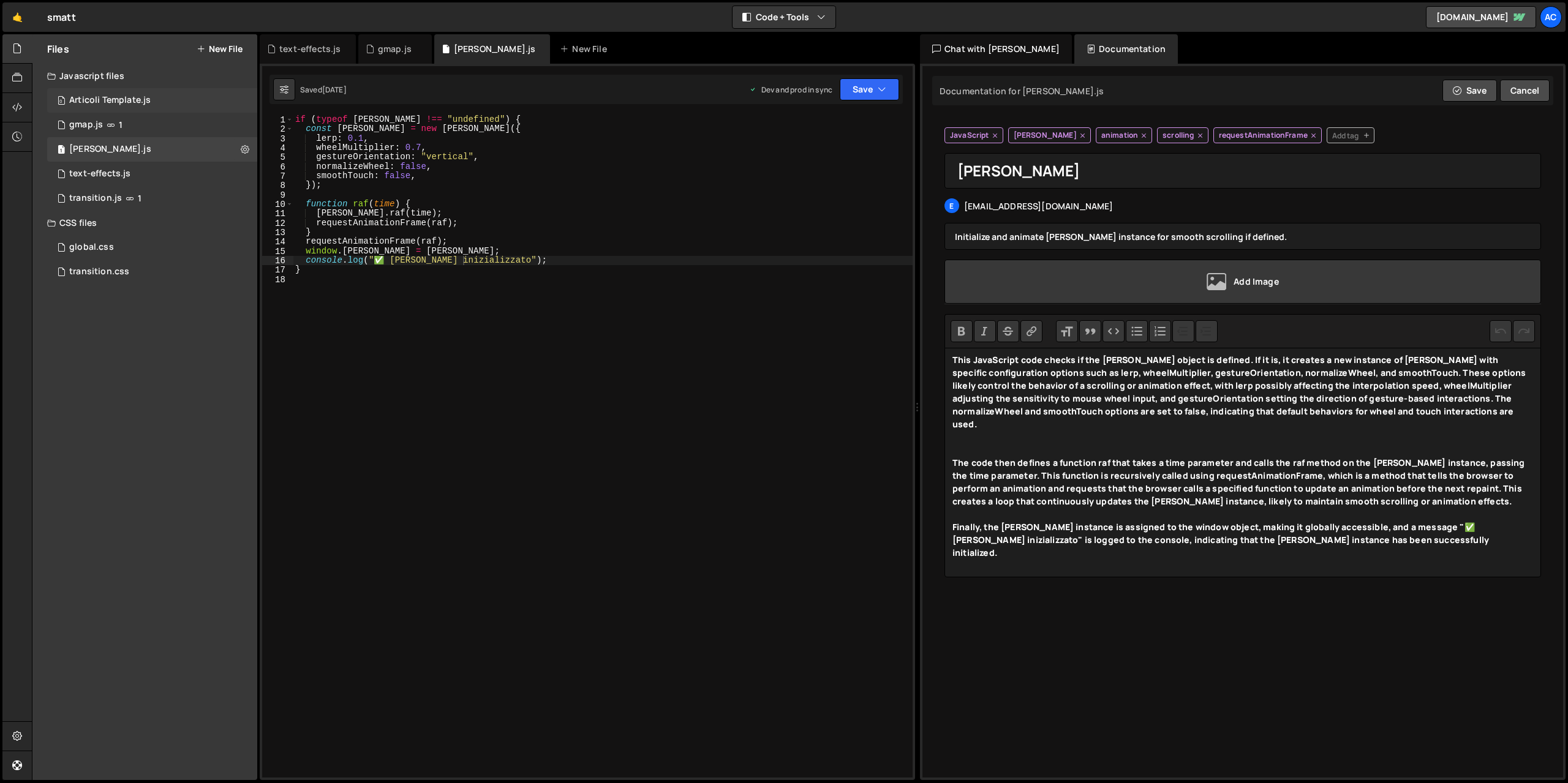
click at [129, 99] on div "Articoli Template.js" at bounding box center [109, 100] width 82 height 11
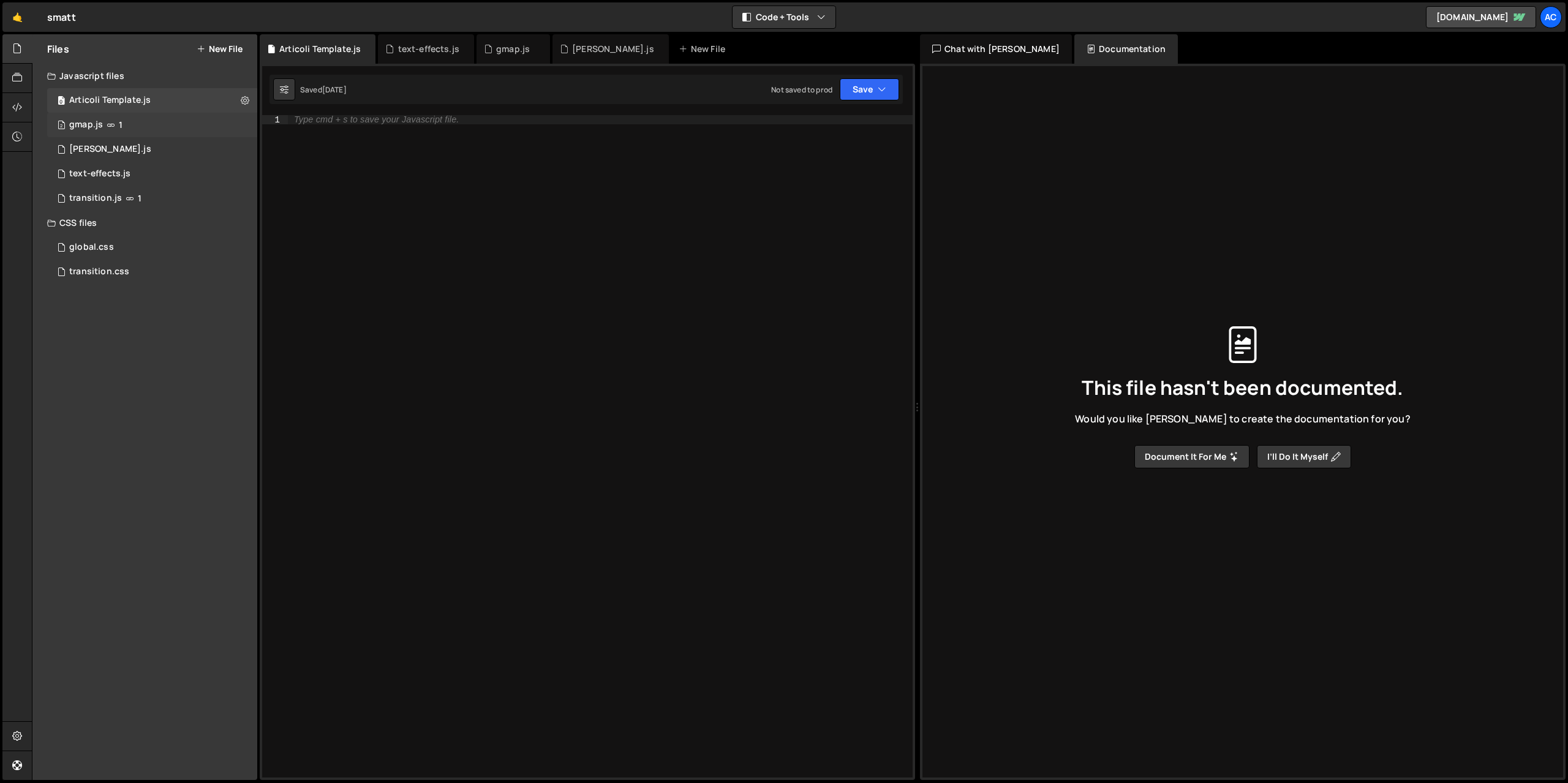
click at [128, 127] on div "2 gmap.js 1" at bounding box center [152, 124] width 210 height 25
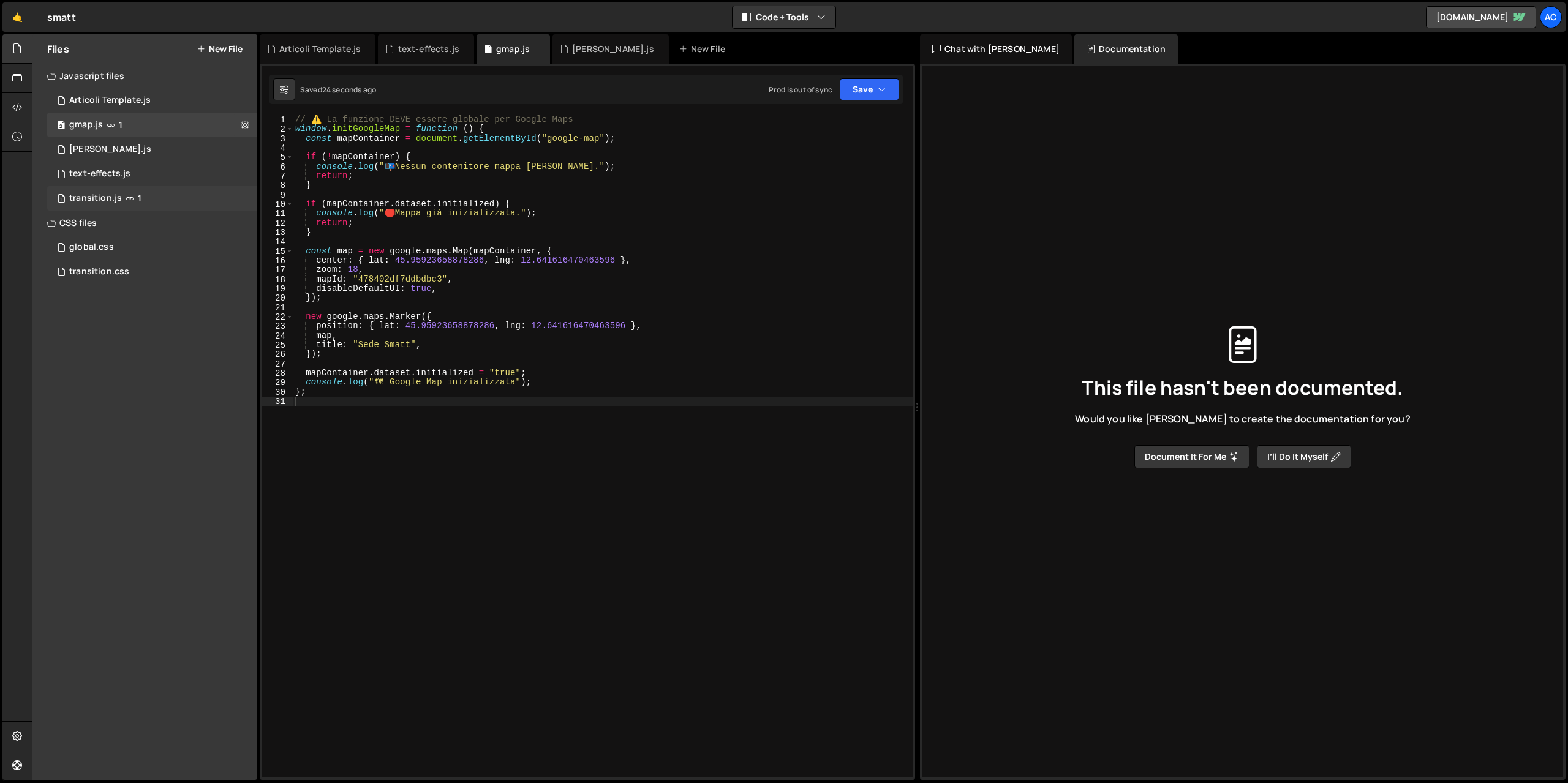
click at [115, 197] on div "transition.js" at bounding box center [95, 198] width 52 height 11
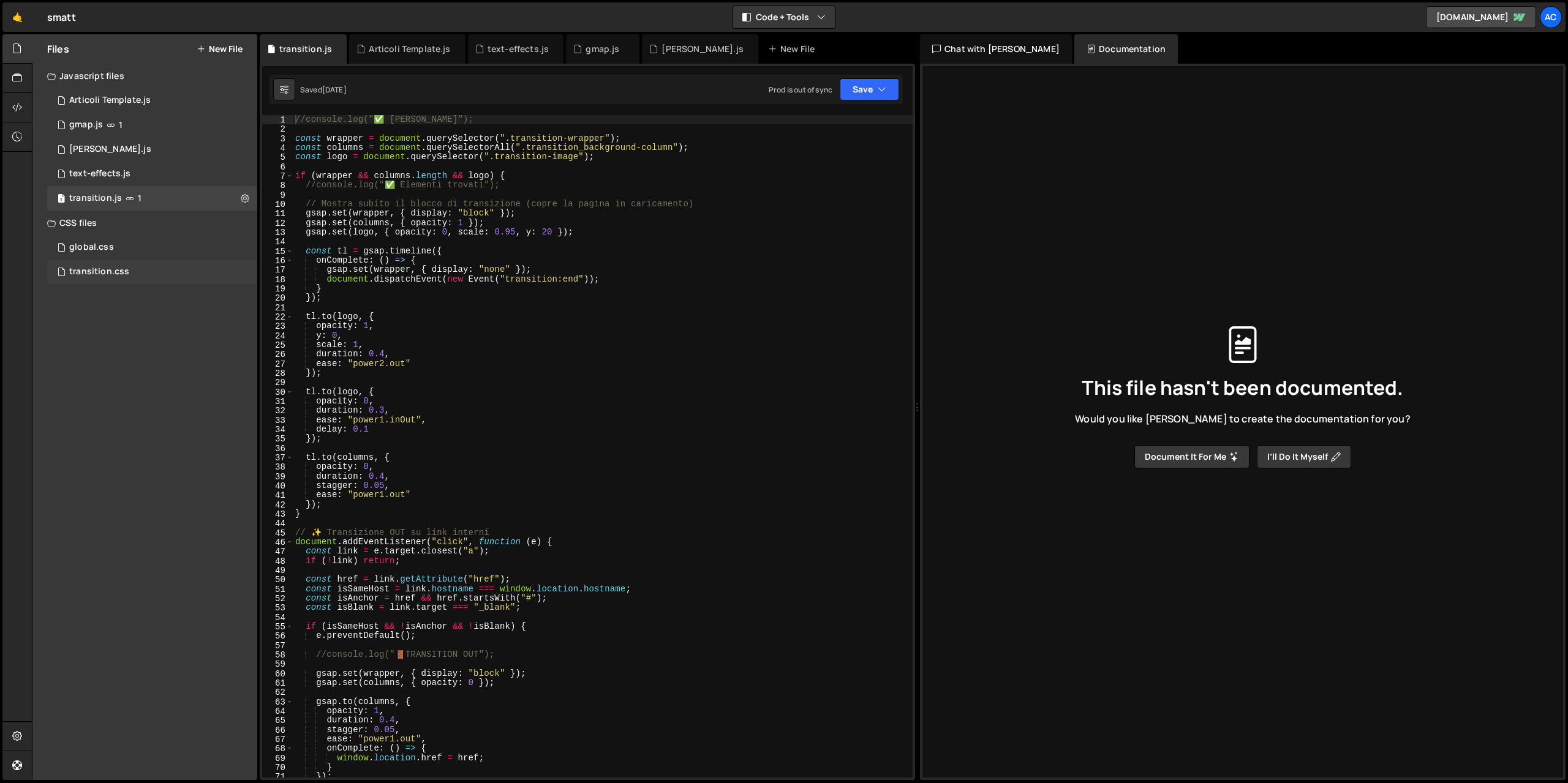
type input "global"
type input "JavaScript code handles page transitions using GSAP and [PERSON_NAME] for smoot…"
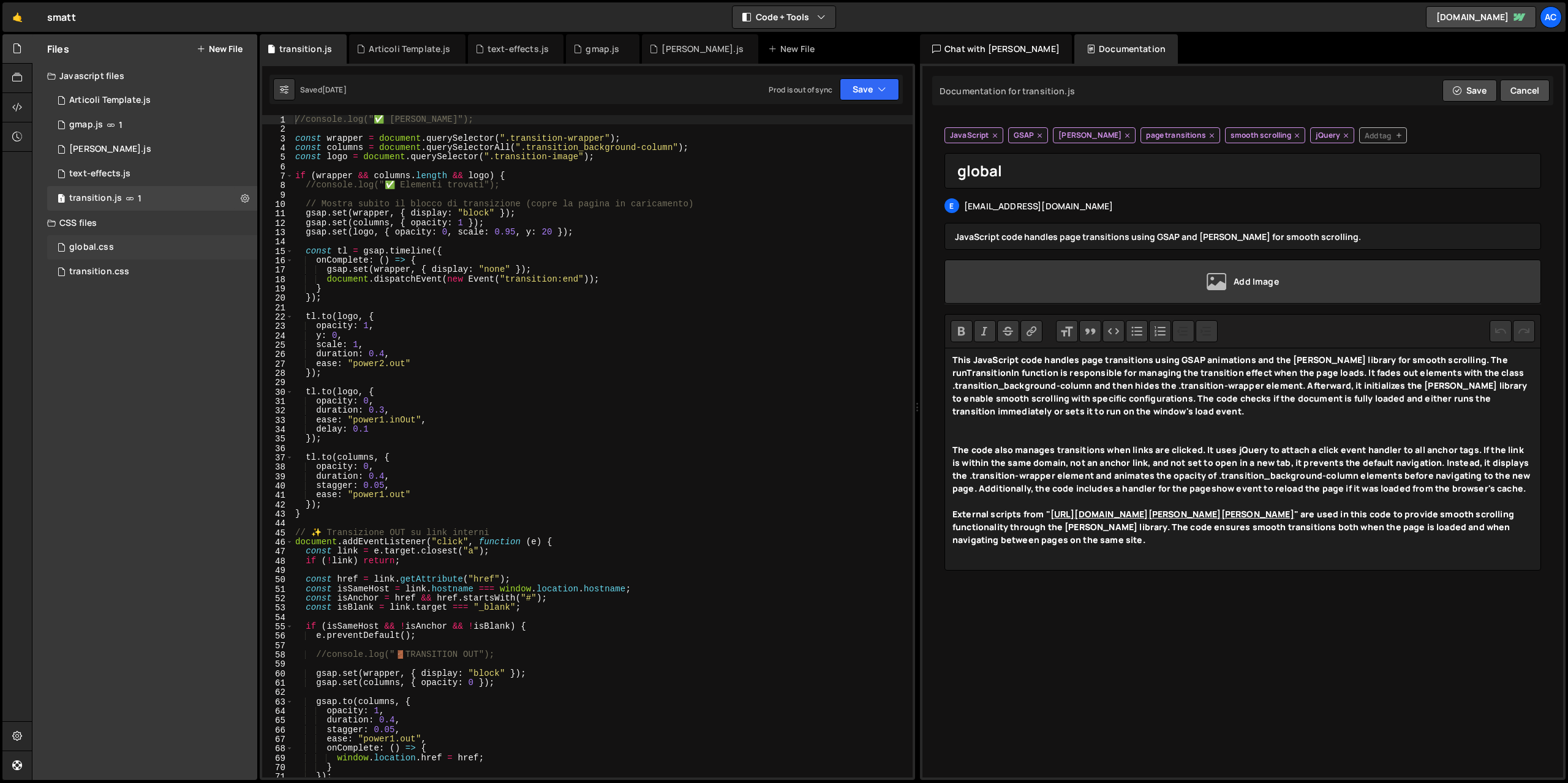
click at [100, 246] on div "global.css" at bounding box center [91, 247] width 45 height 11
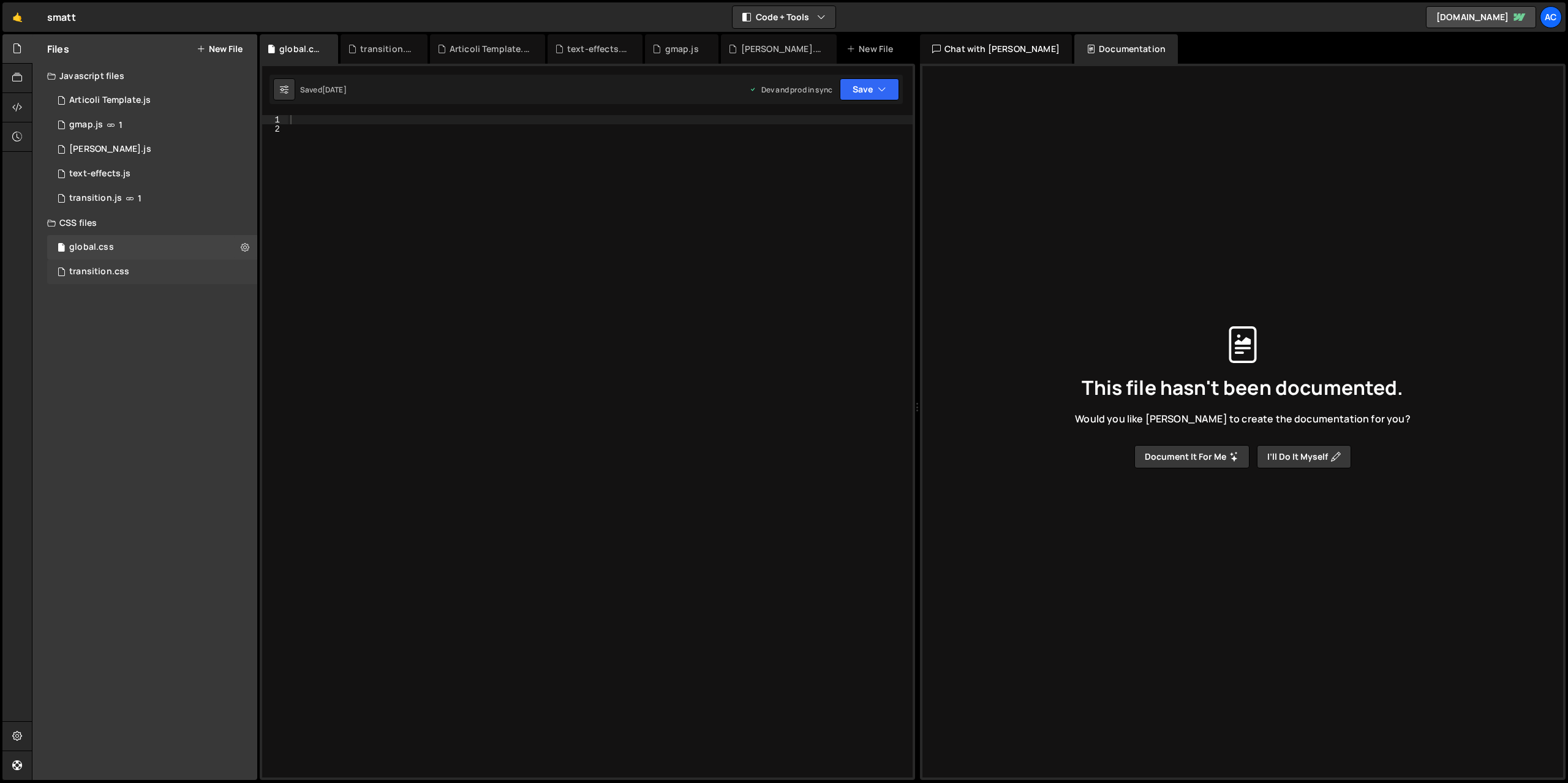
click at [117, 277] on div "transition.css" at bounding box center [99, 271] width 60 height 11
